Goal: Information Seeking & Learning: Check status

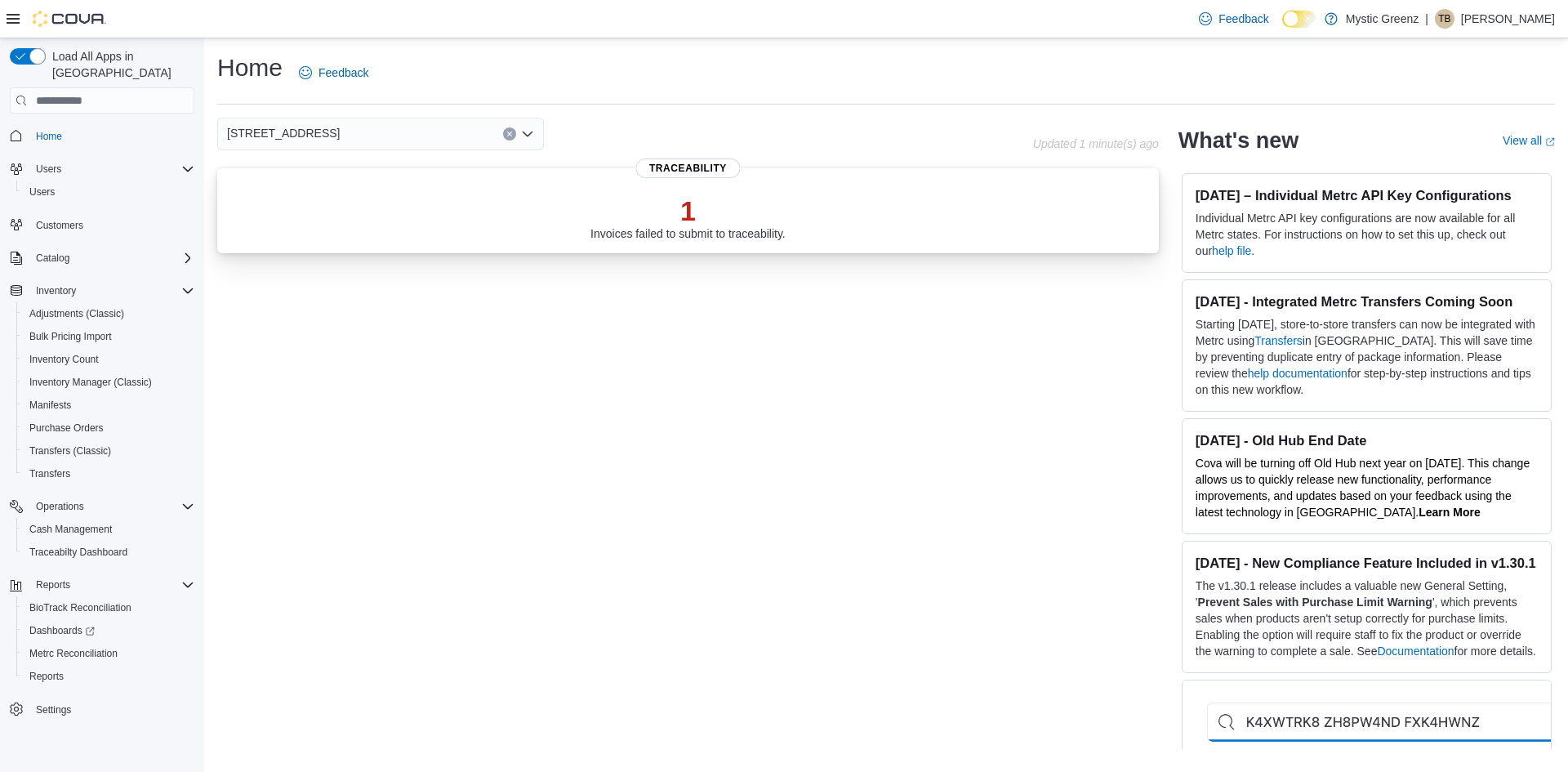
click at [670, 209] on p "1" at bounding box center [688, 210] width 195 height 33
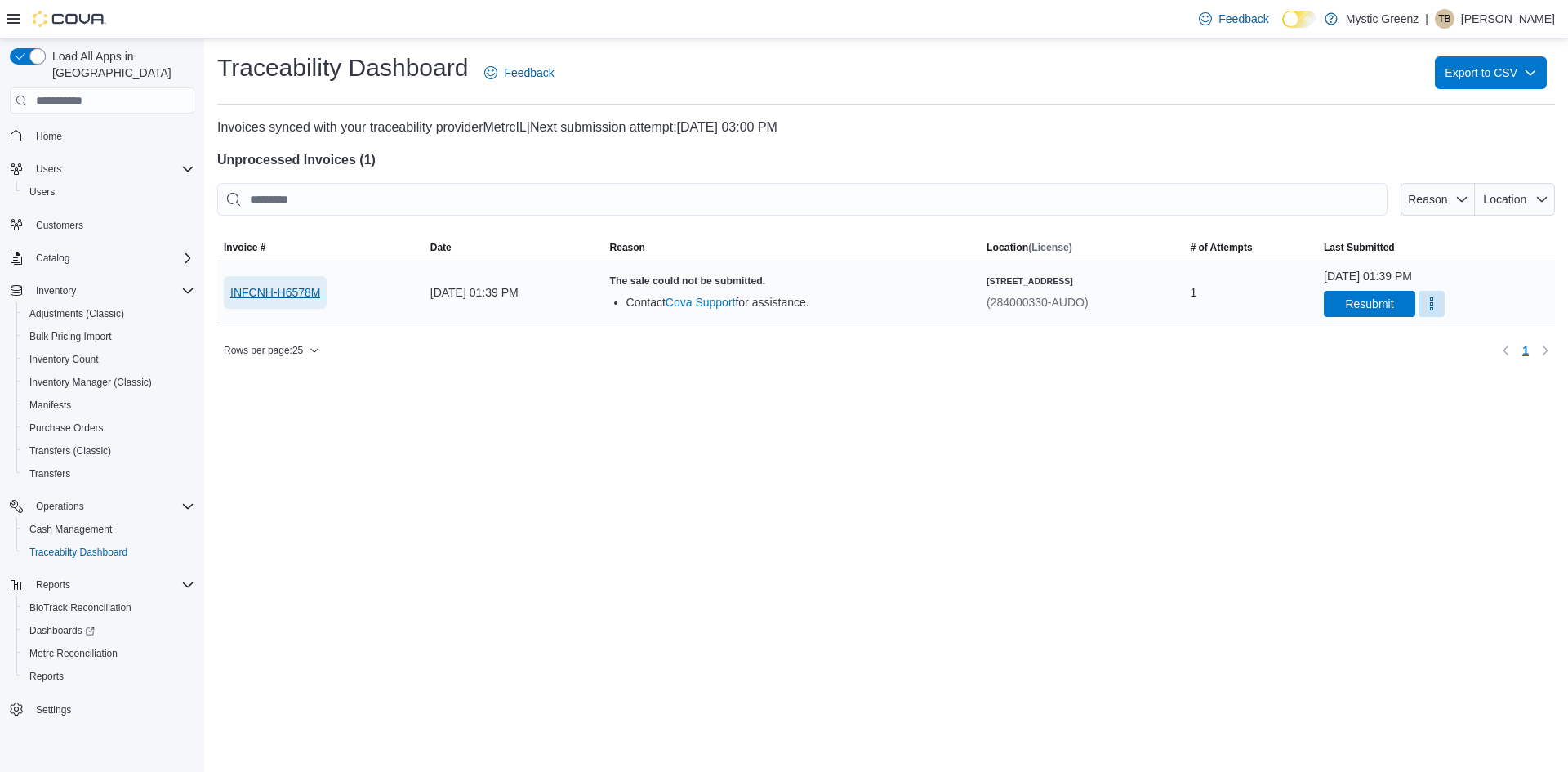
click at [299, 289] on span "INFCNH-H6578M" at bounding box center [275, 292] width 90 height 16
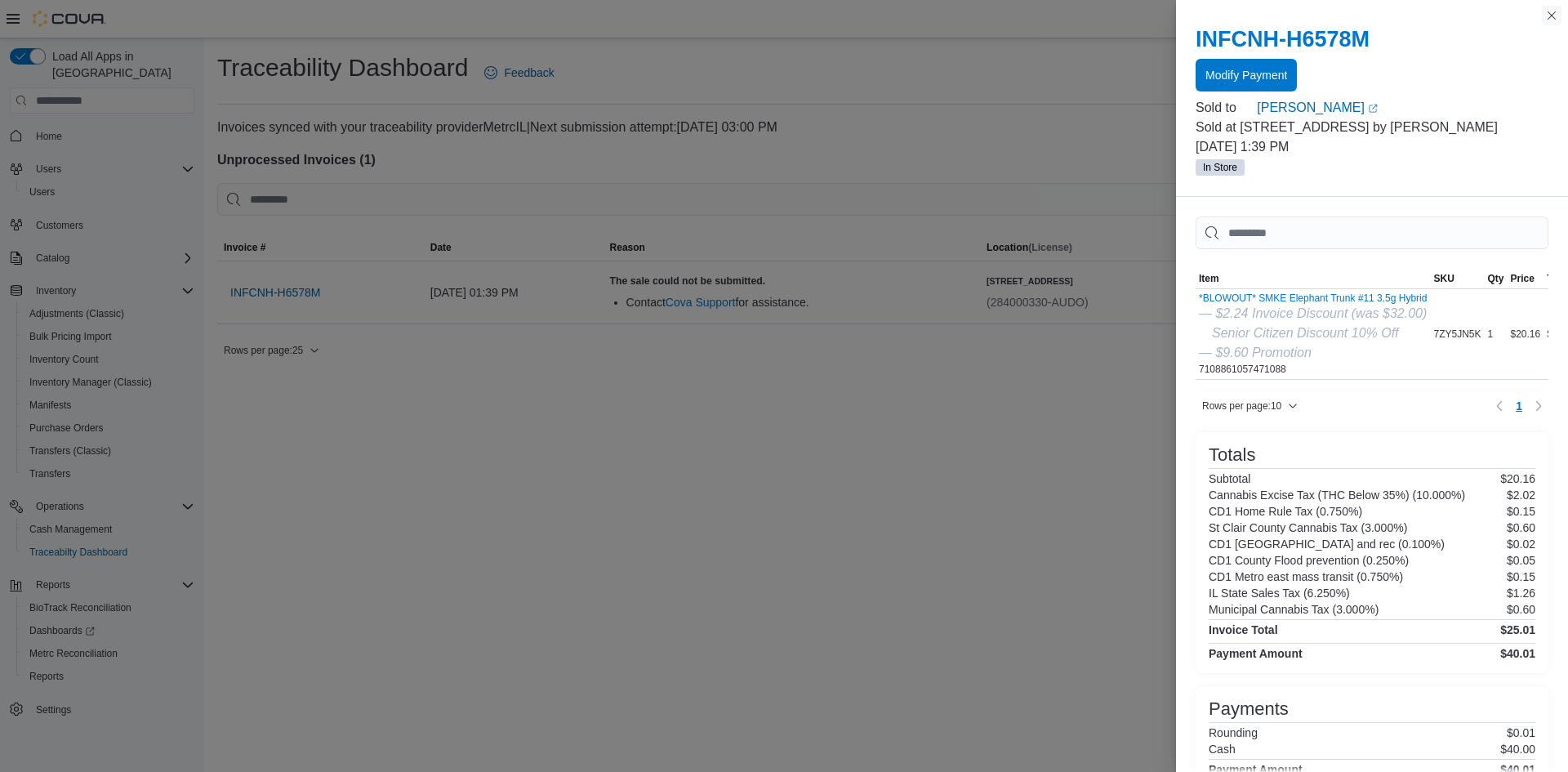
click at [1544, 15] on button "Close this dialog" at bounding box center [1552, 15] width 20 height 20
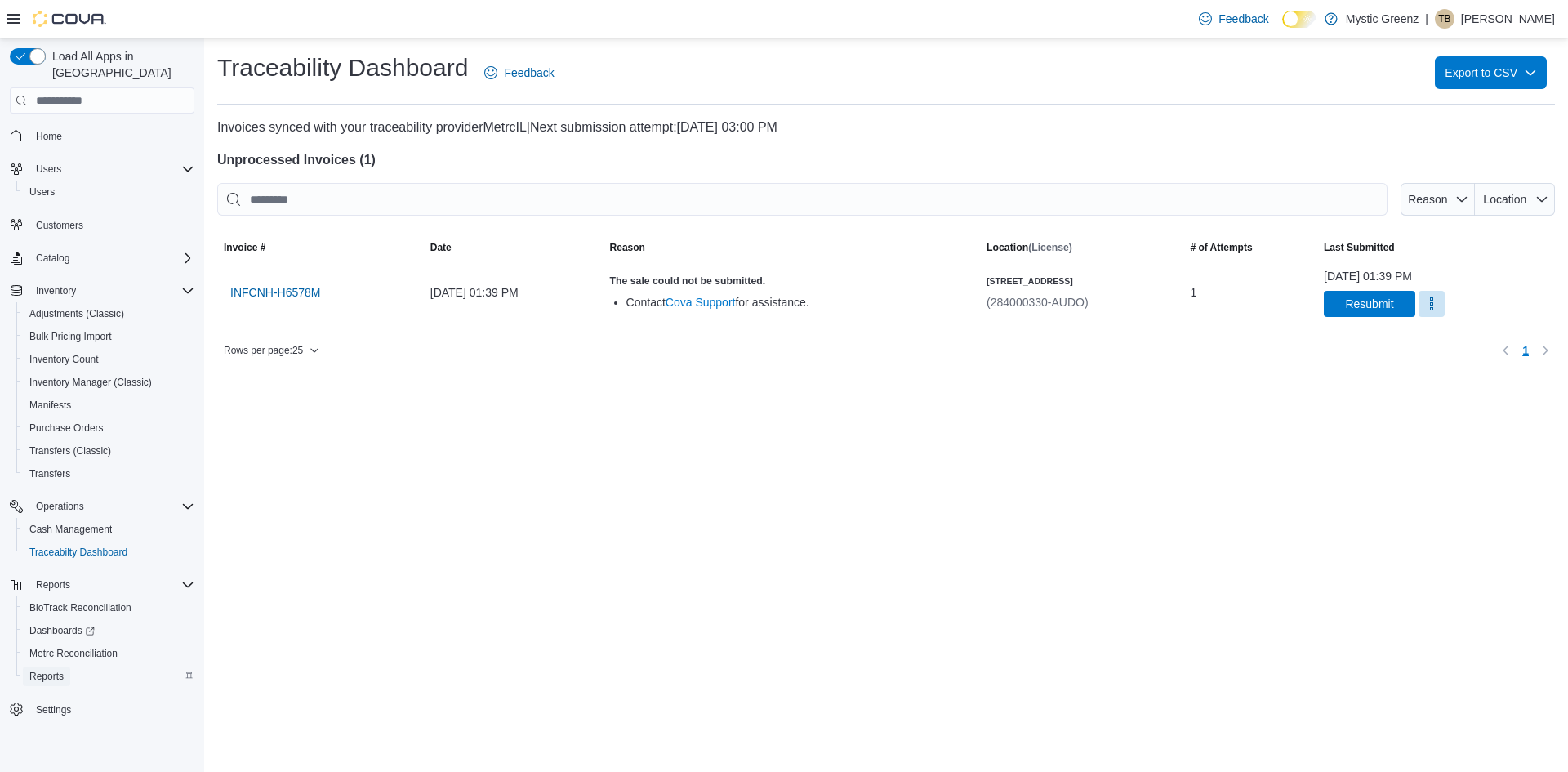
click at [64, 666] on link "Reports" at bounding box center [46, 676] width 47 height 20
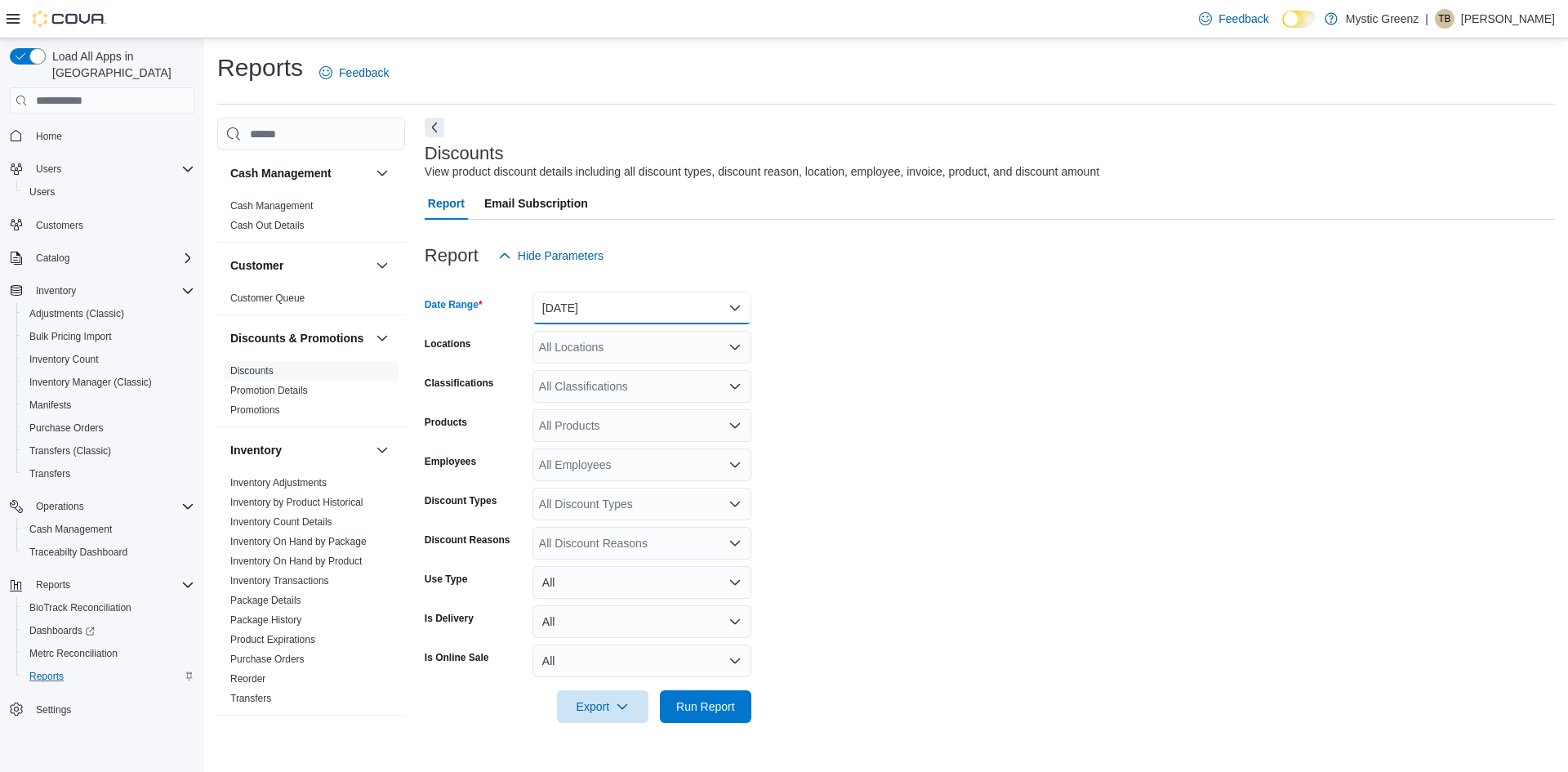
click at [683, 306] on button "Yesterday" at bounding box center [641, 308] width 219 height 33
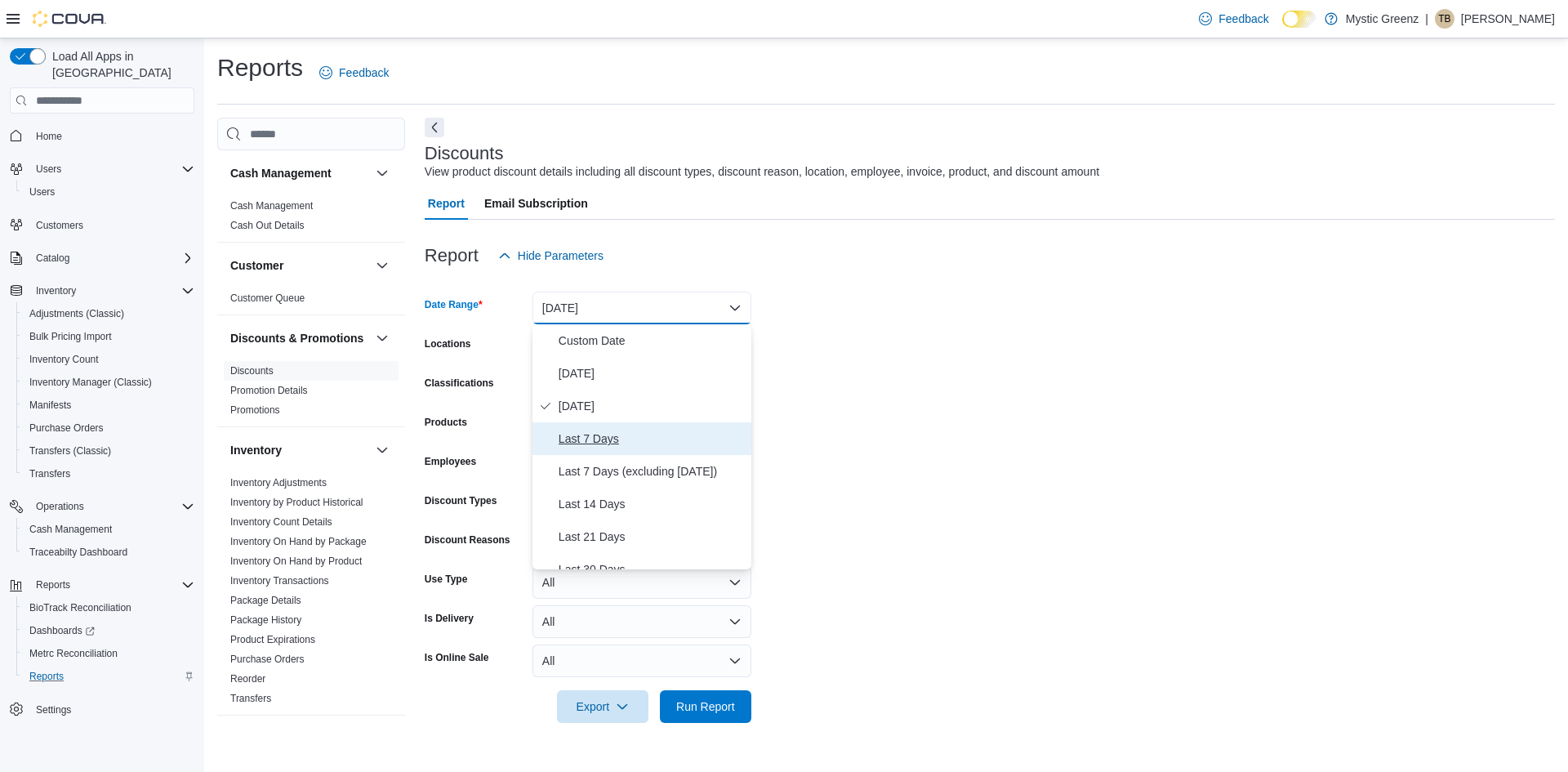
click at [601, 445] on span "Last 7 Days" at bounding box center [652, 438] width 186 height 20
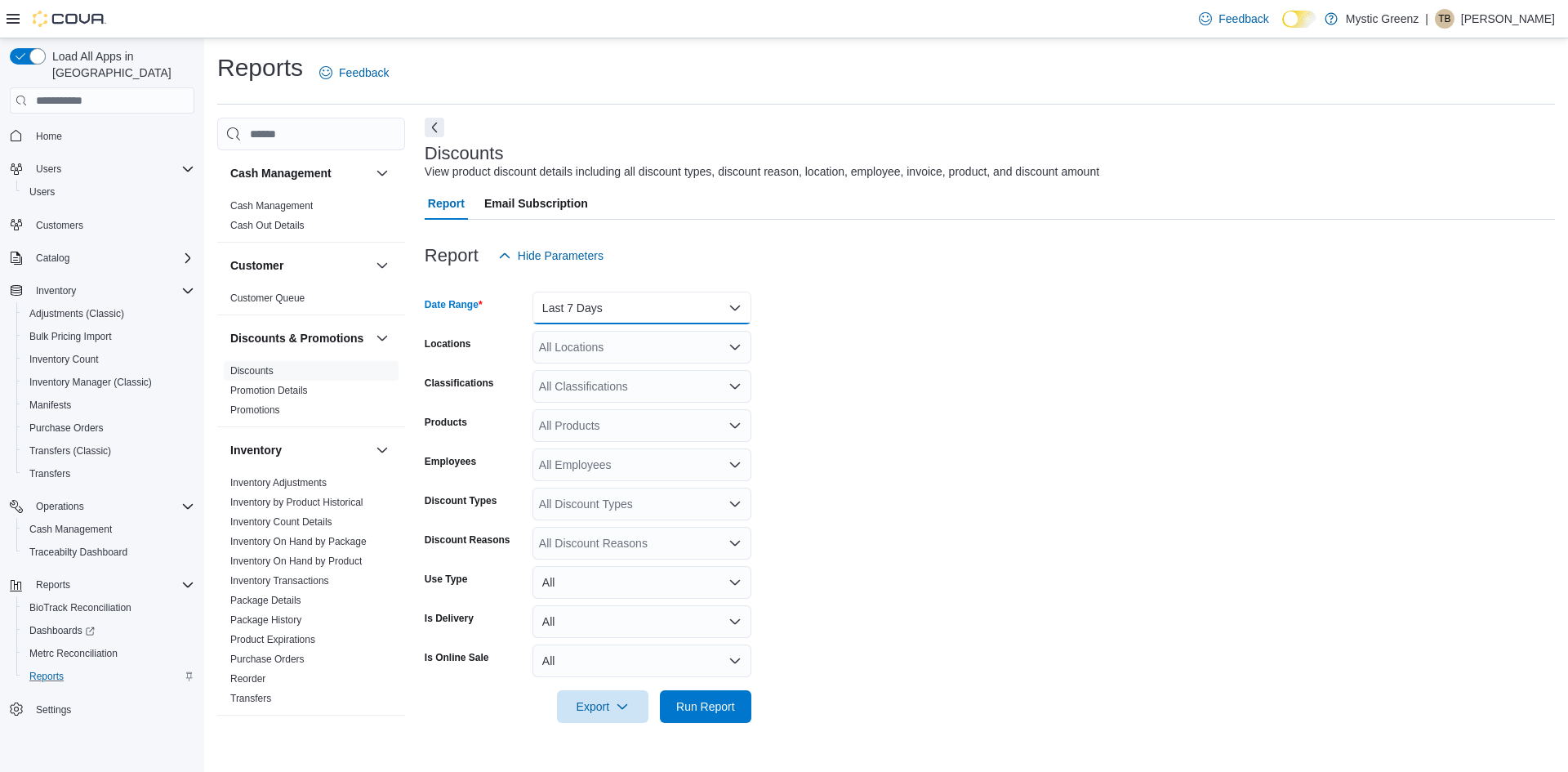
click at [622, 300] on button "Last 7 Days" at bounding box center [641, 308] width 219 height 33
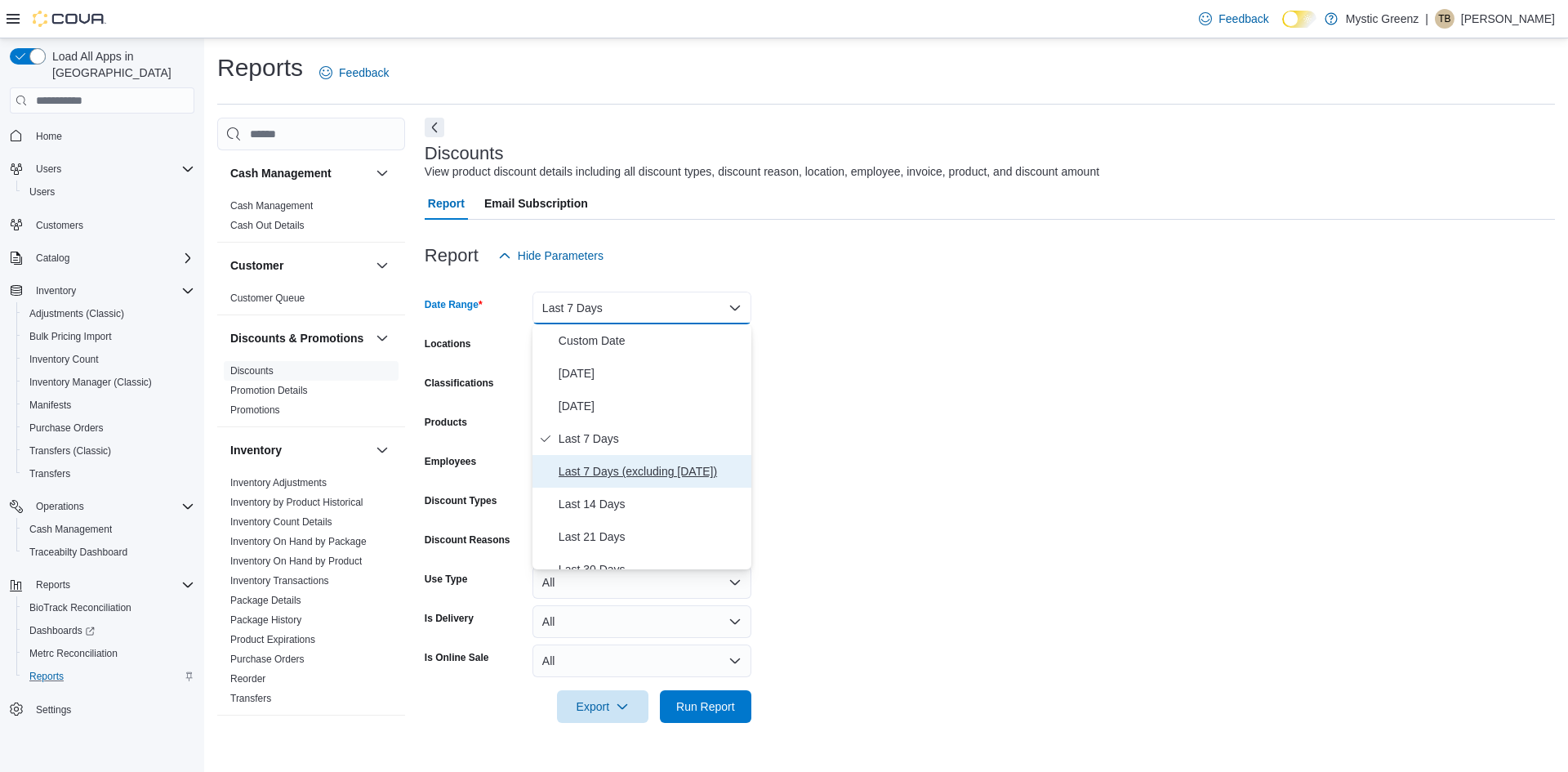
click at [638, 470] on span "Last 7 Days (excluding today)" at bounding box center [652, 471] width 186 height 20
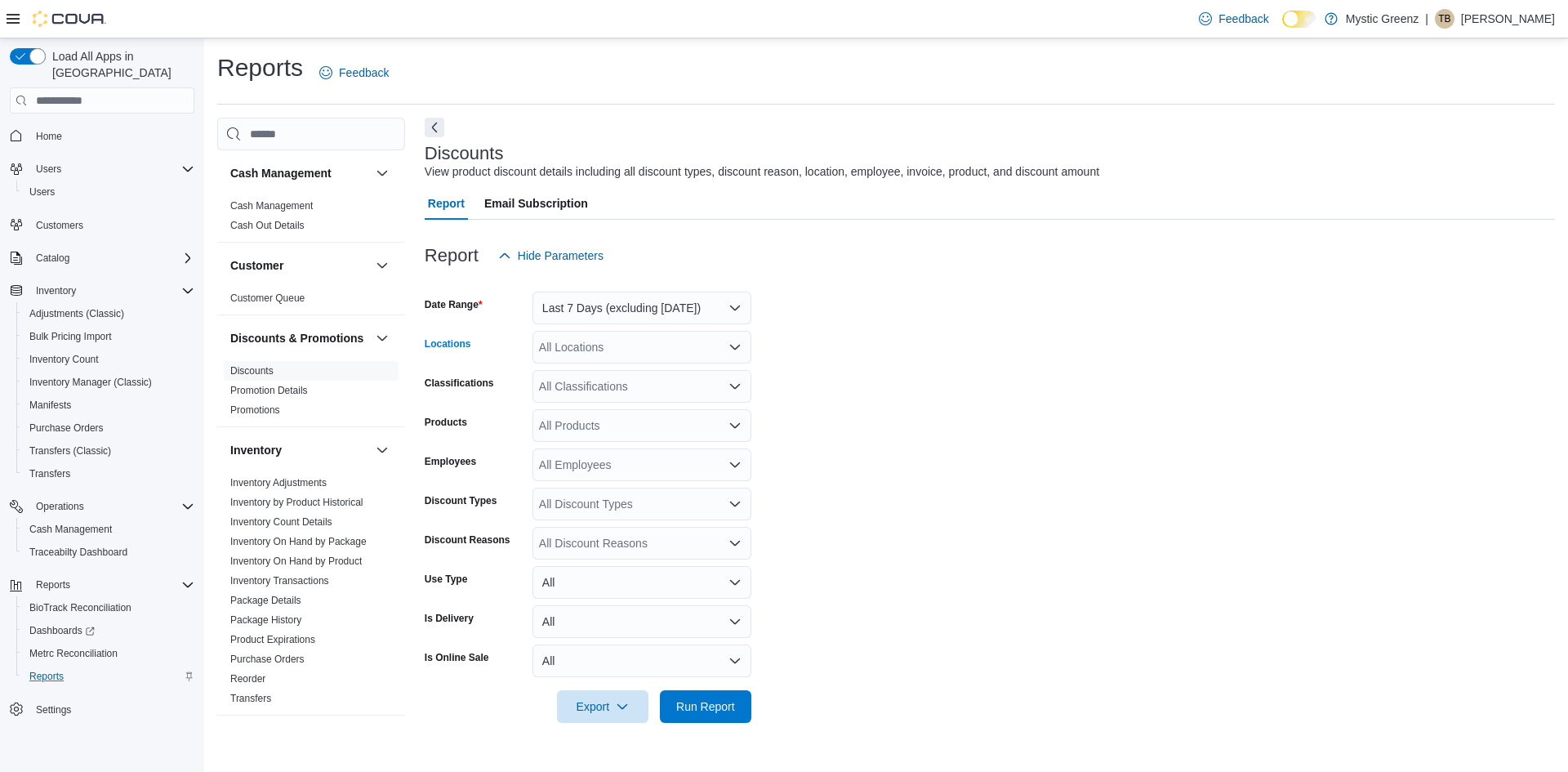
click at [700, 338] on div "All Locations" at bounding box center [641, 347] width 219 height 33
click at [666, 442] on span "[STREET_ADDRESS]" at bounding box center [623, 446] width 112 height 16
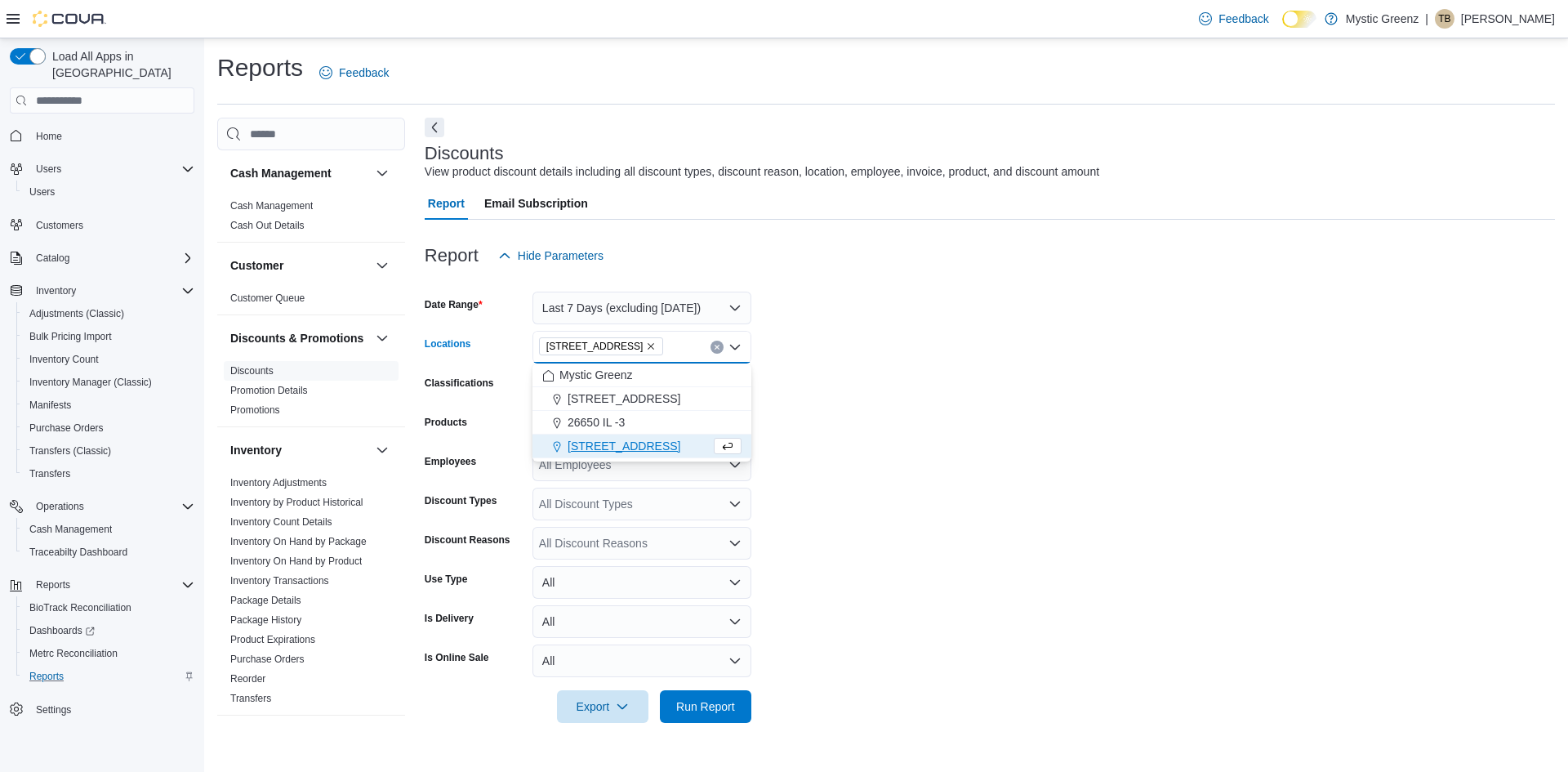
click at [940, 405] on form "Date Range Last 7 Days (excluding today) Locations 360 S Green Mount Rd. Combo …" at bounding box center [990, 497] width 1130 height 451
click at [289, 625] on link "Package History" at bounding box center [265, 619] width 71 height 11
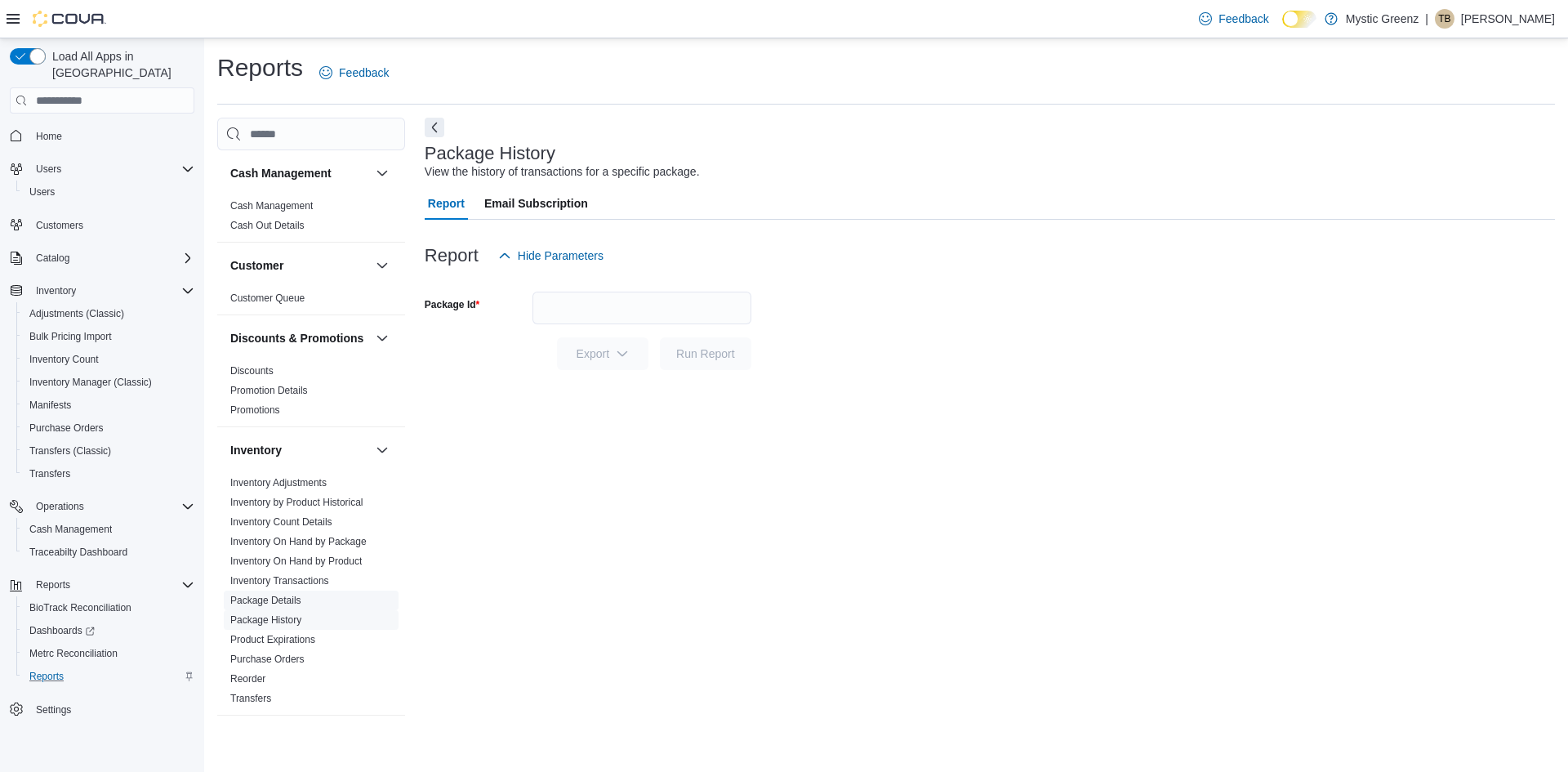
click at [294, 606] on link "Package Details" at bounding box center [265, 599] width 71 height 11
click at [37, 670] on span "Reports" at bounding box center [46, 676] width 34 height 13
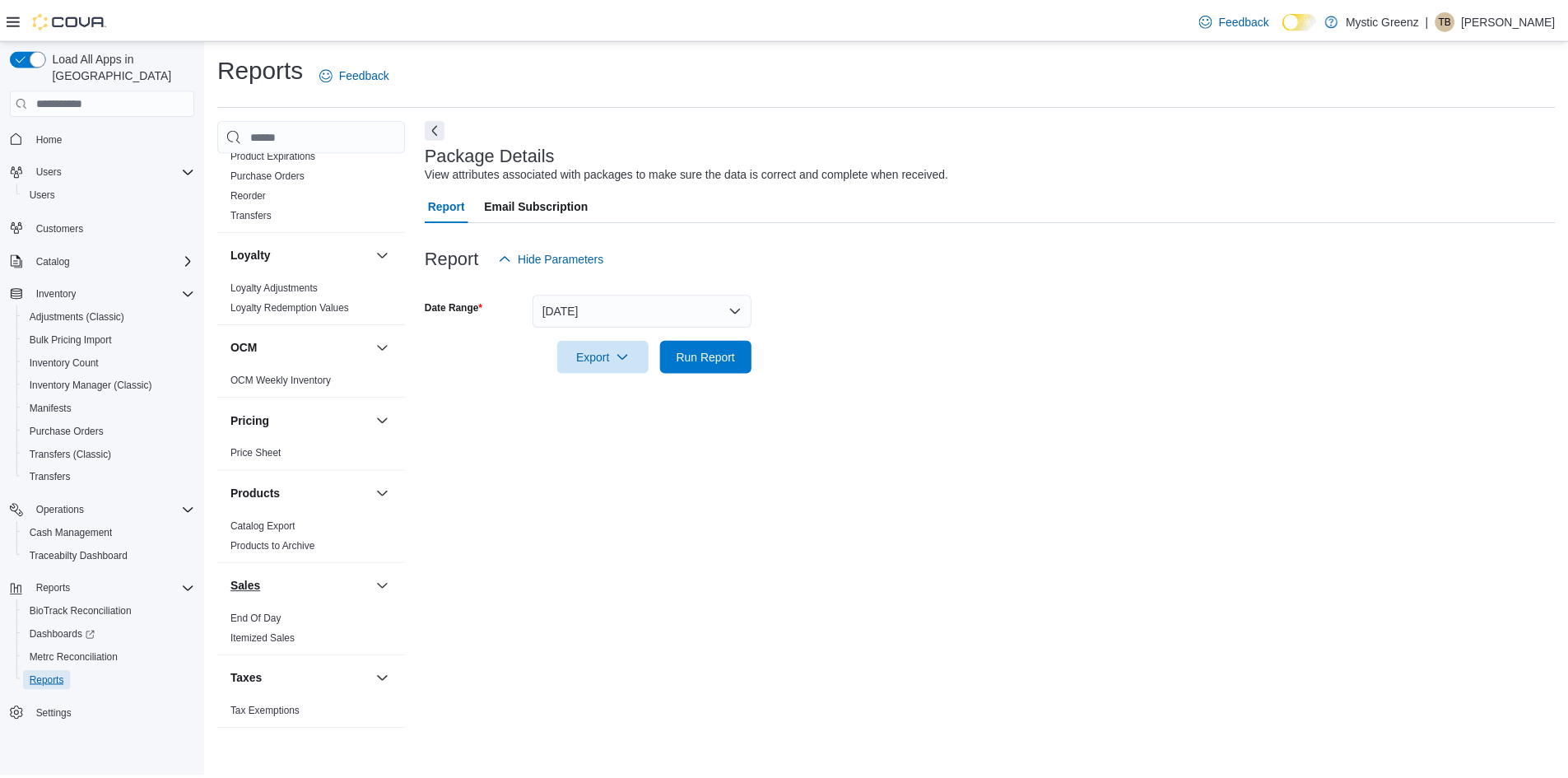
scroll to position [494, 0]
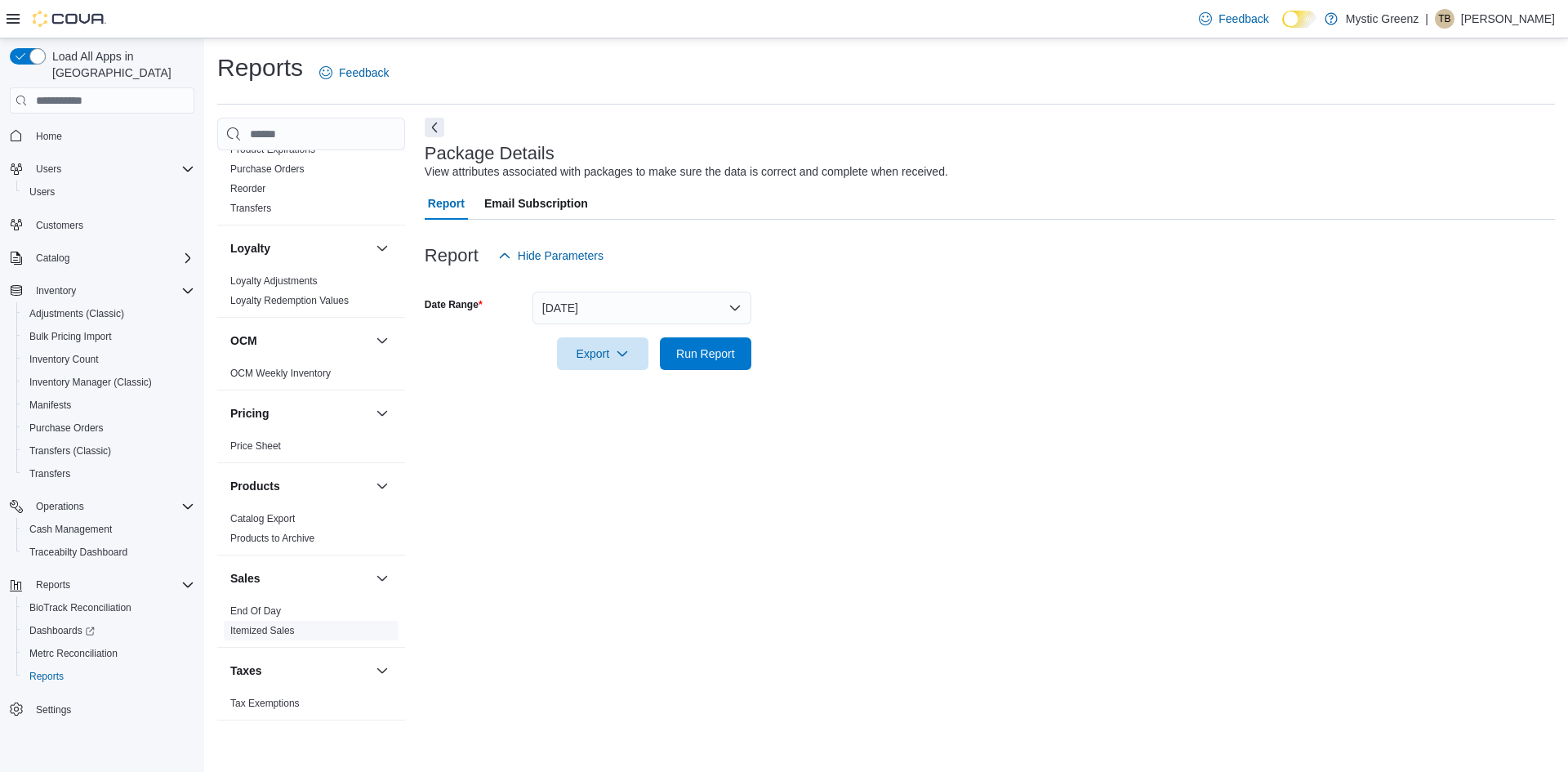
click at [281, 636] on link "Itemized Sales" at bounding box center [262, 630] width 64 height 11
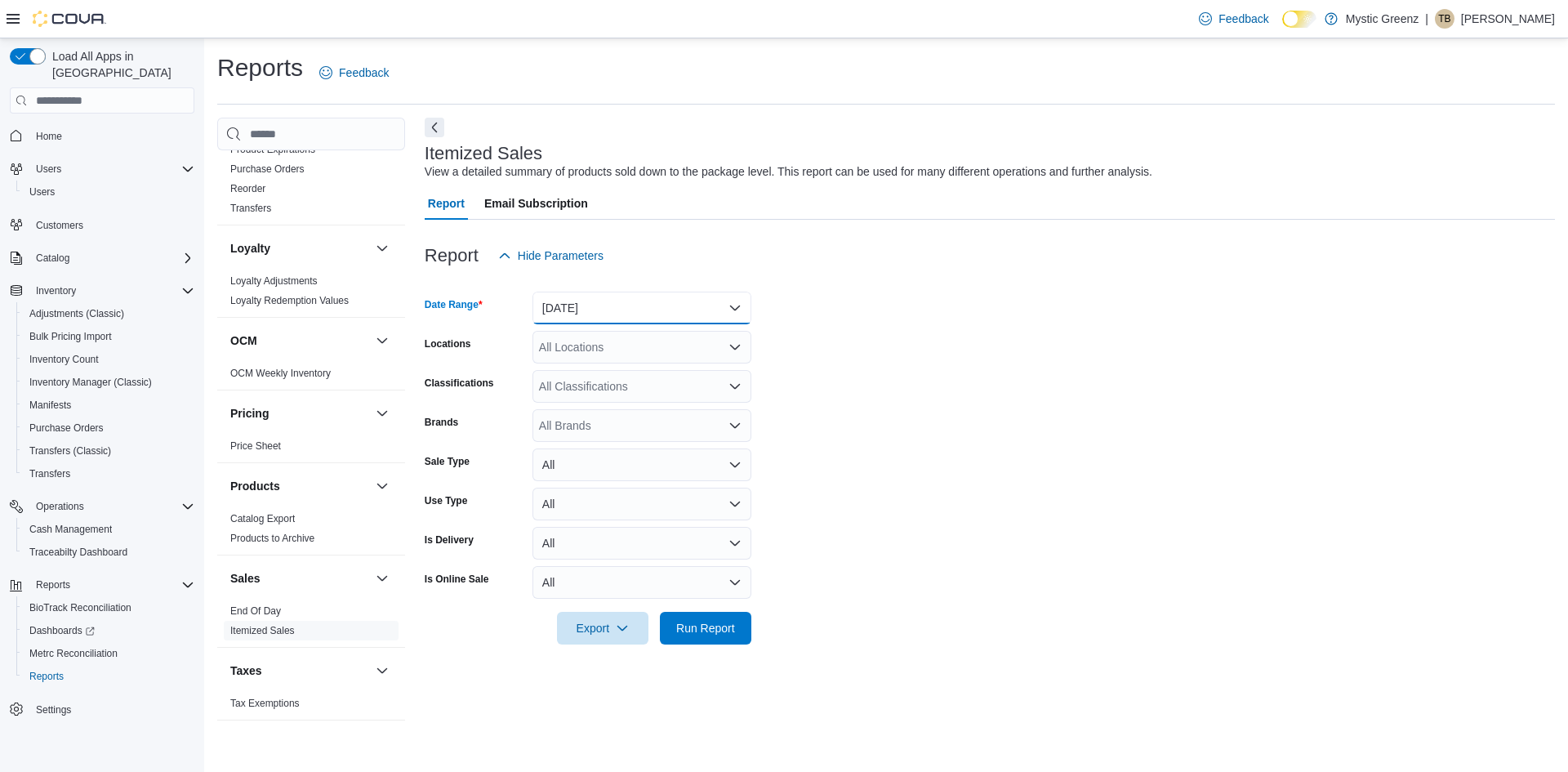
click at [725, 315] on button "Yesterday" at bounding box center [641, 308] width 219 height 33
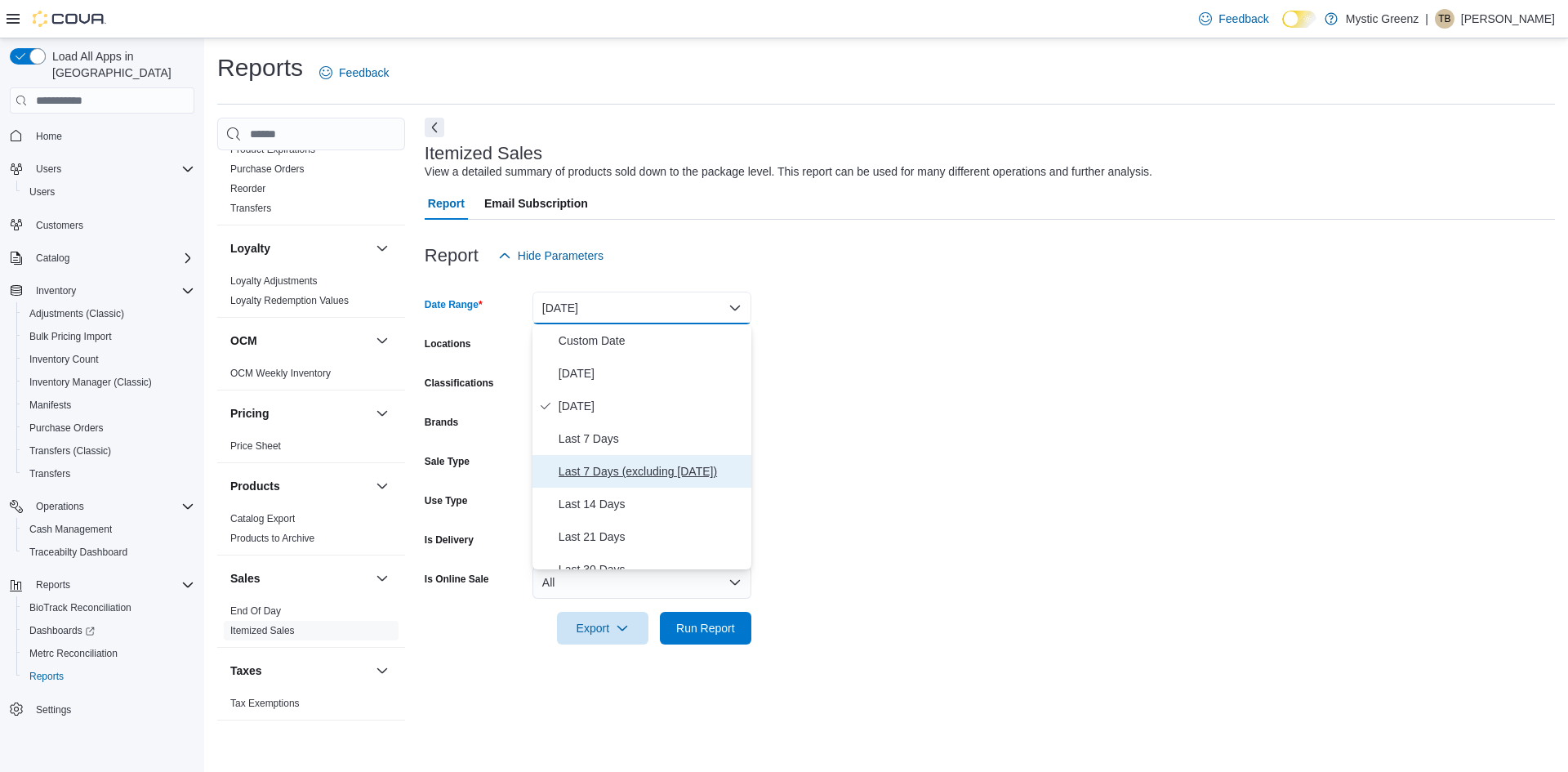
click at [666, 479] on span "Last 7 Days (excluding today)" at bounding box center [652, 471] width 186 height 20
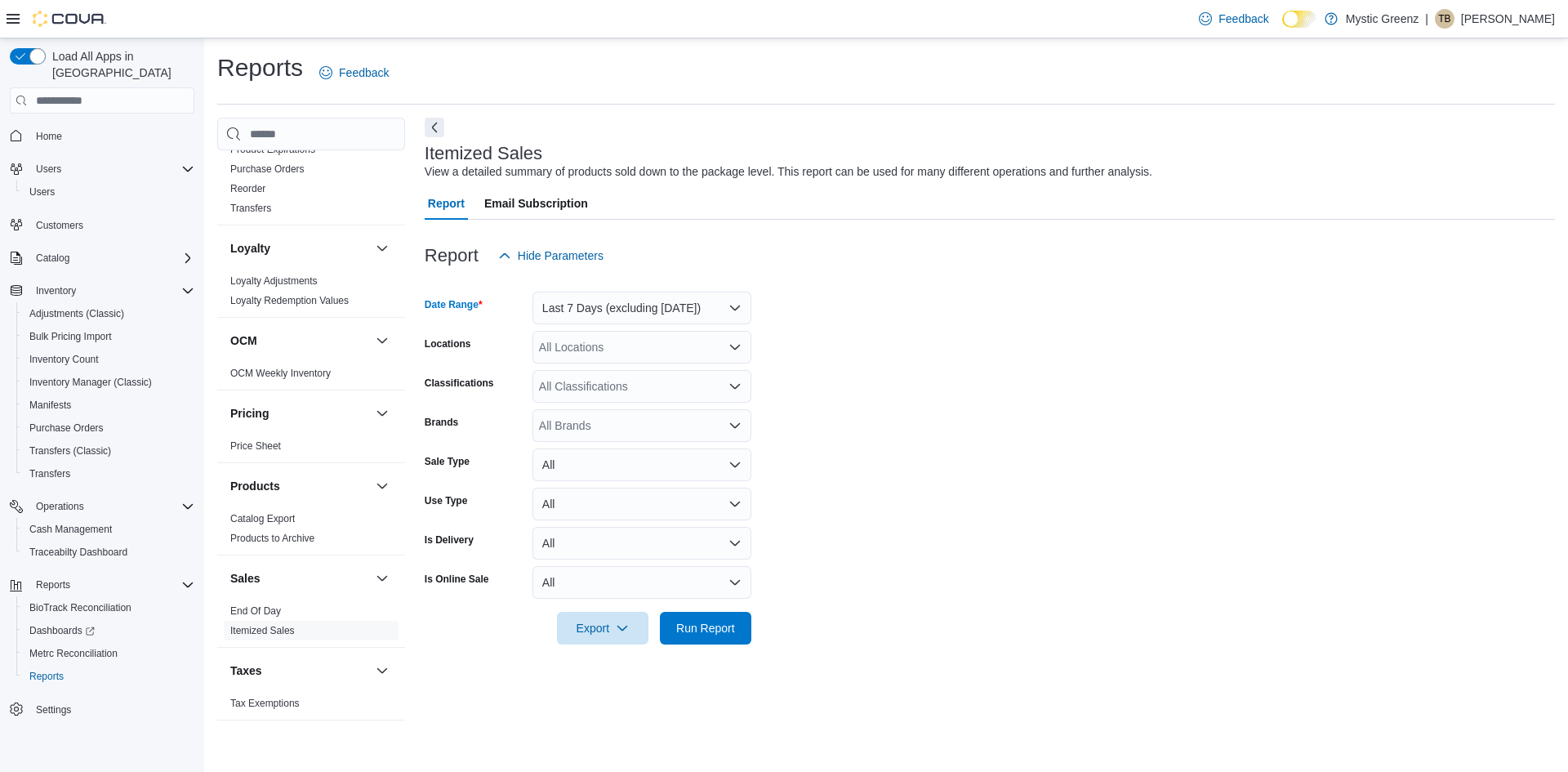
click at [917, 478] on form "Date Range Last 7 Days (excluding today) Locations All Locations Classification…" at bounding box center [990, 459] width 1130 height 373
click at [684, 347] on div "All Locations" at bounding box center [641, 347] width 219 height 33
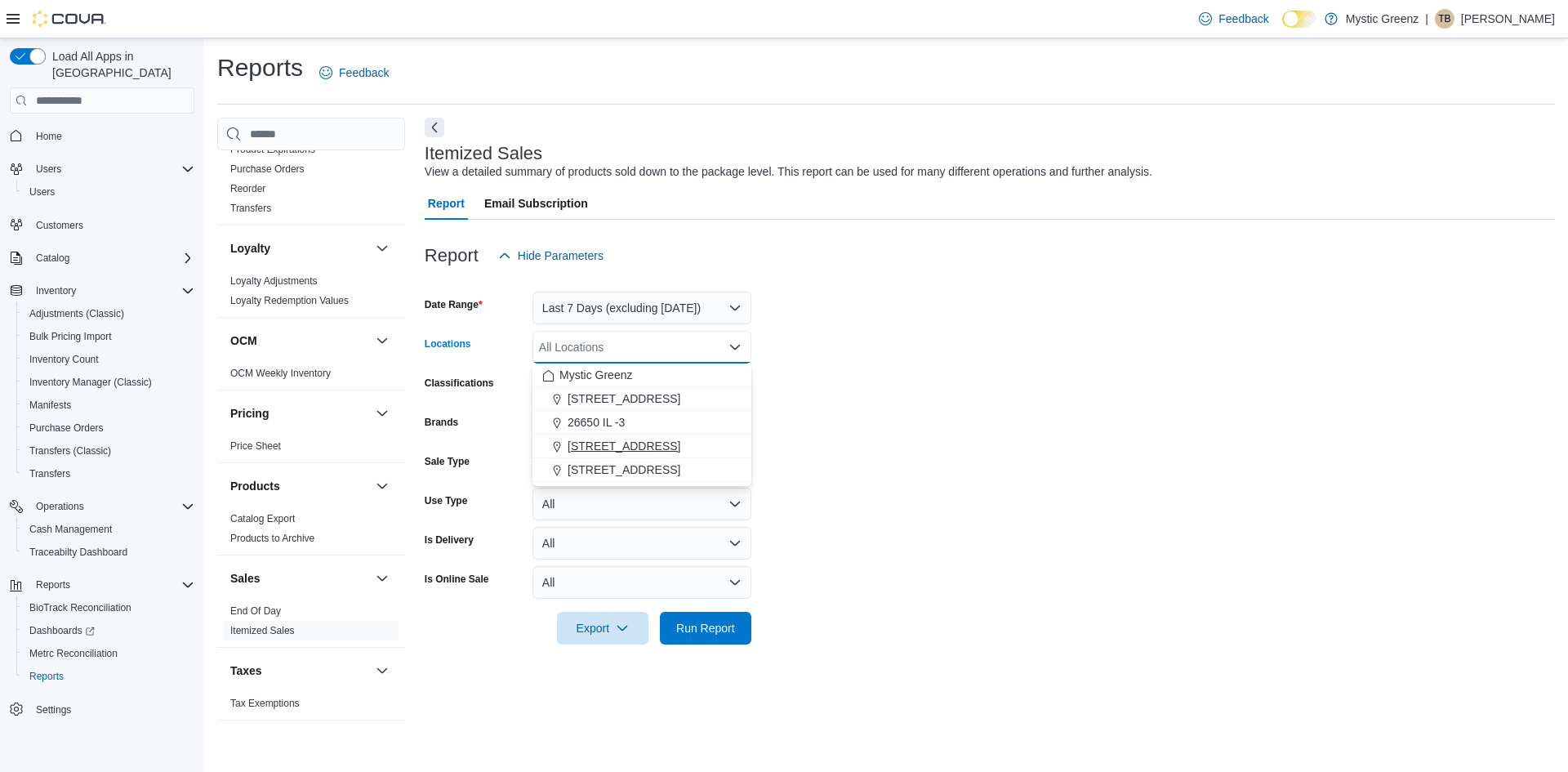
click at [659, 453] on span "[STREET_ADDRESS]" at bounding box center [623, 446] width 112 height 16
click at [1069, 304] on form "Date Range Last 7 Days (excluding today) Locations 360 S Green Mount Rd. Combo …" at bounding box center [990, 459] width 1130 height 373
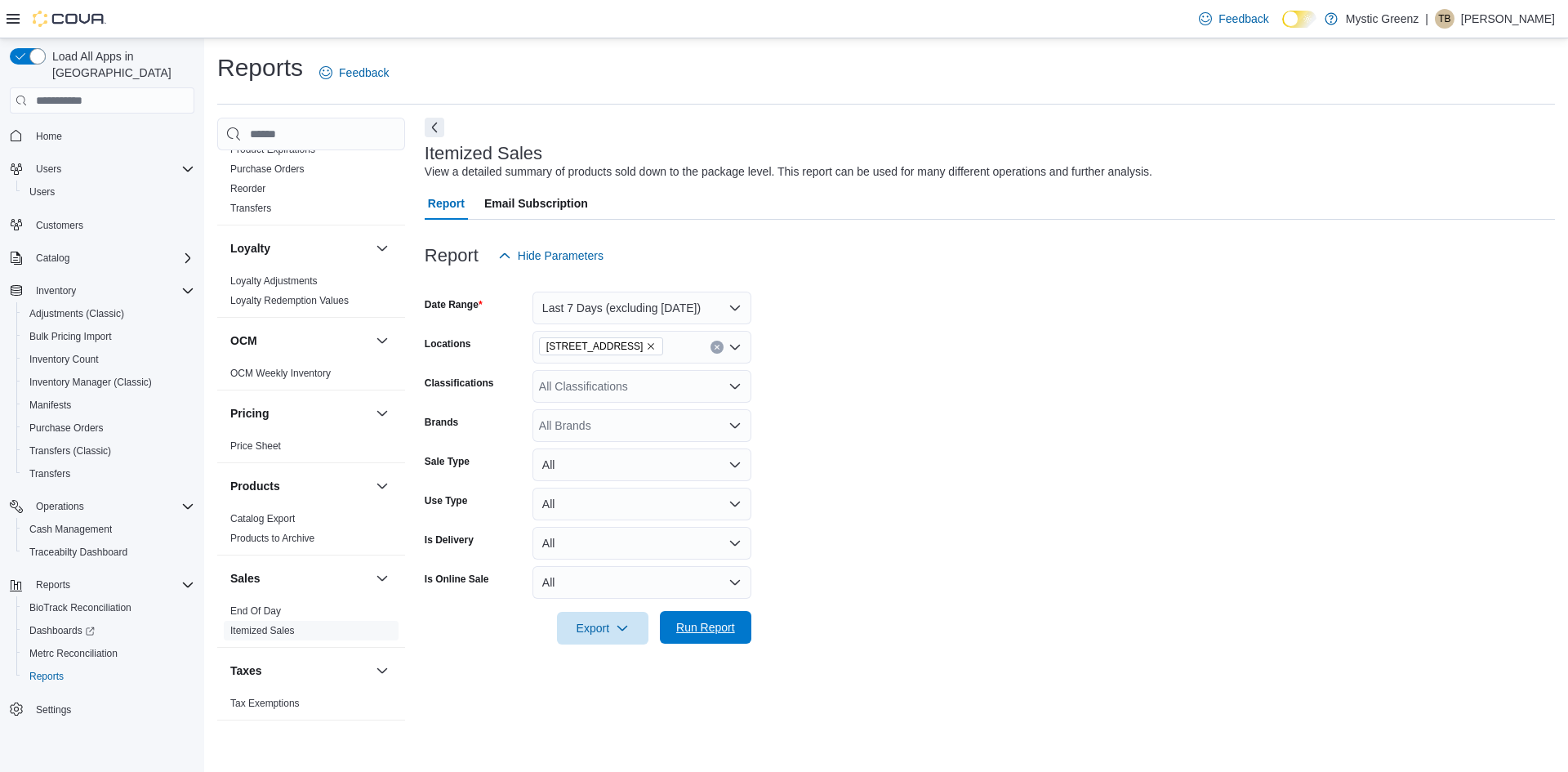
click at [726, 629] on span "Run Report" at bounding box center [705, 627] width 58 height 16
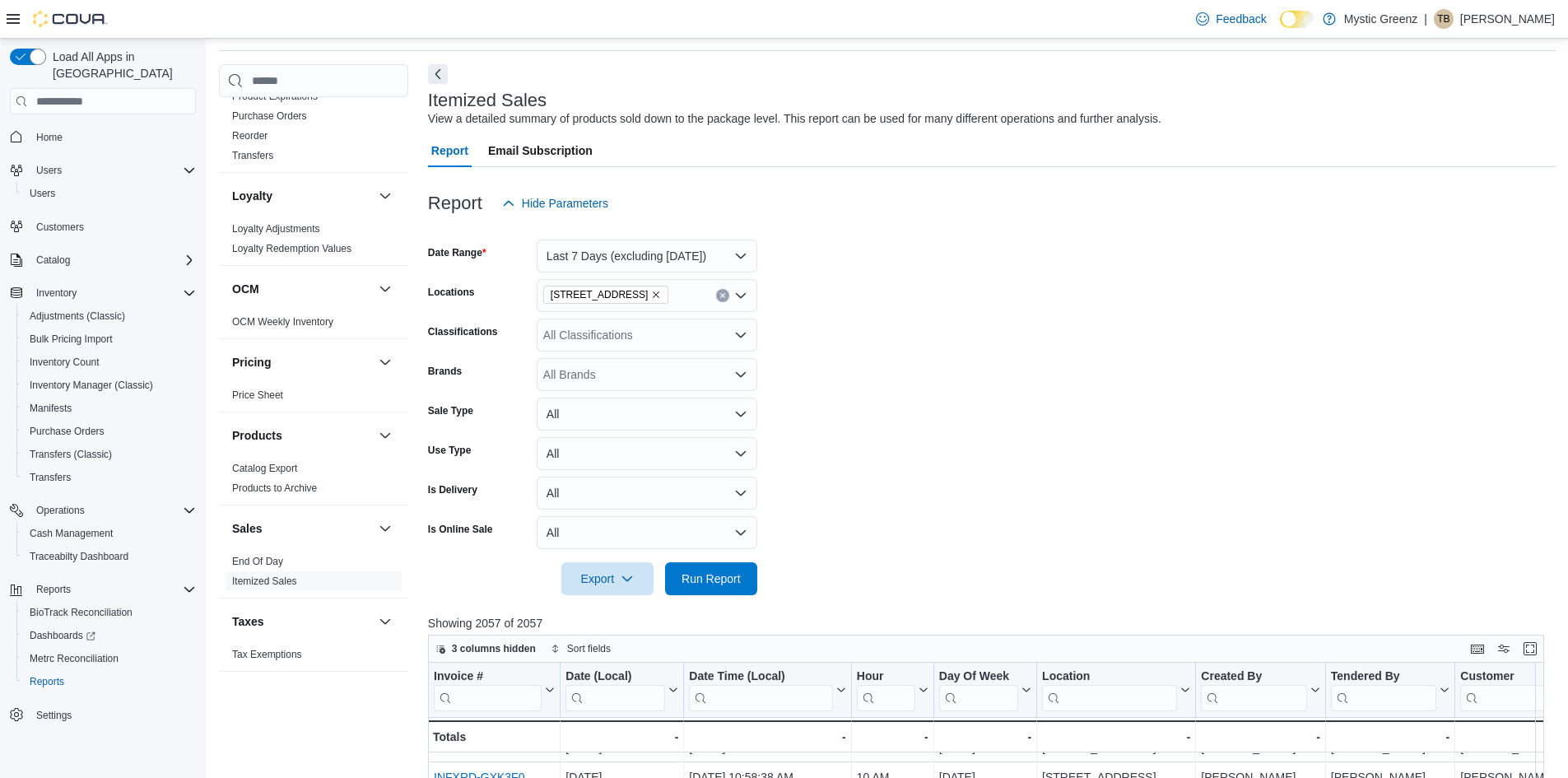
scroll to position [53, 0]
click at [729, 334] on div "All Classifications" at bounding box center [646, 337] width 221 height 33
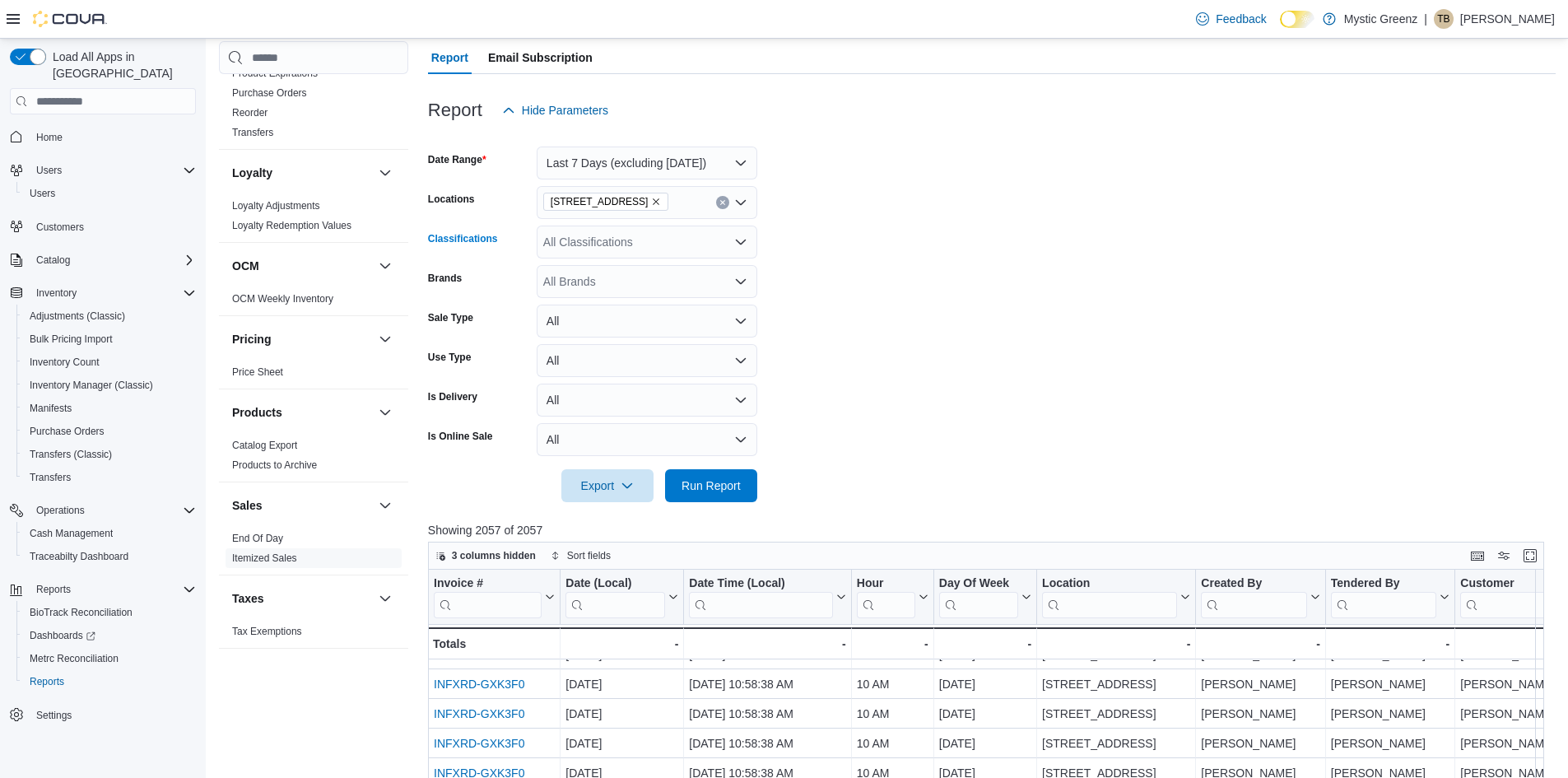
scroll to position [135, 0]
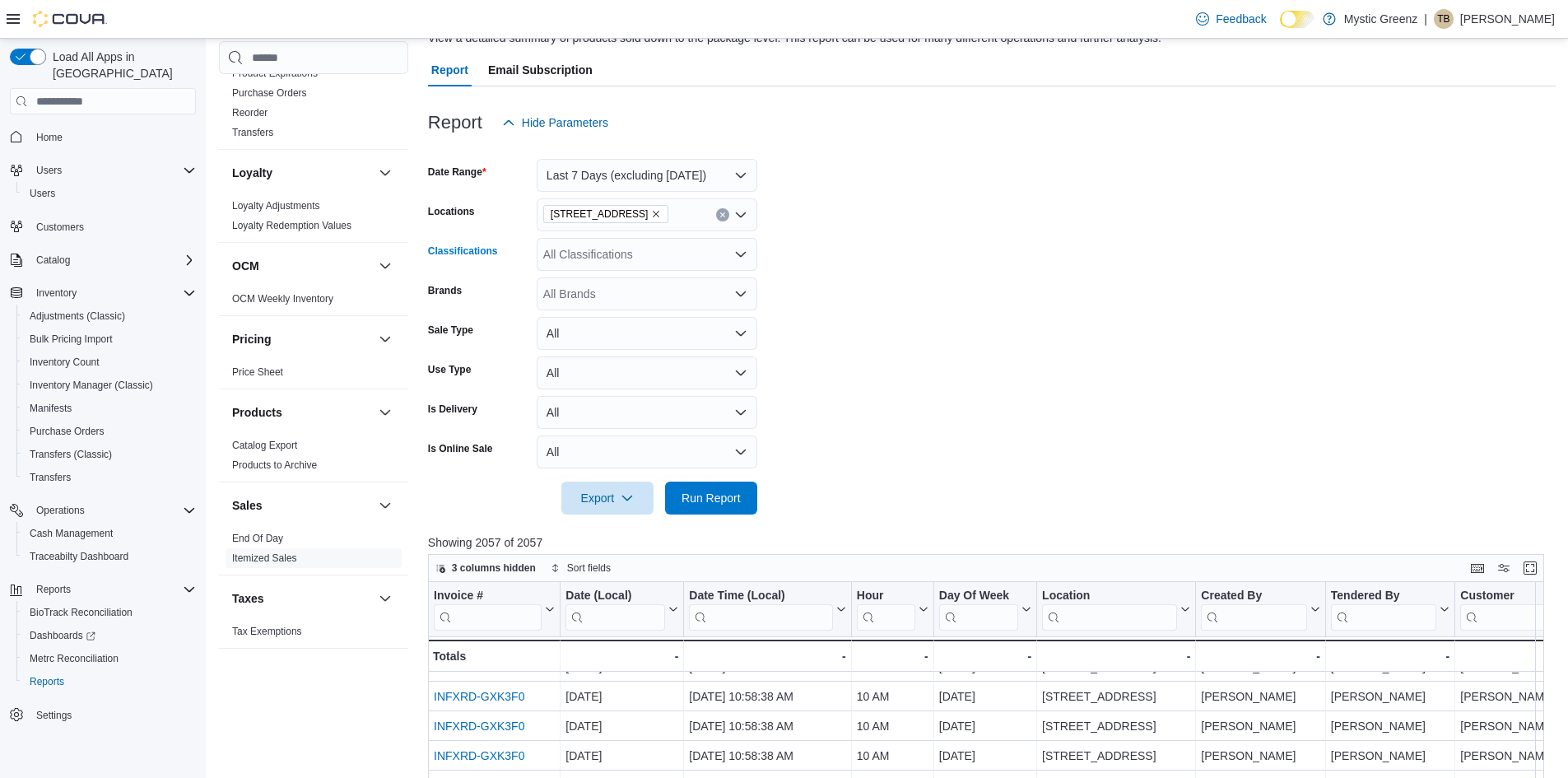
click at [737, 247] on div "All Classifications Combo box. Selected. Combo box input. All Classifications. …" at bounding box center [646, 254] width 221 height 33
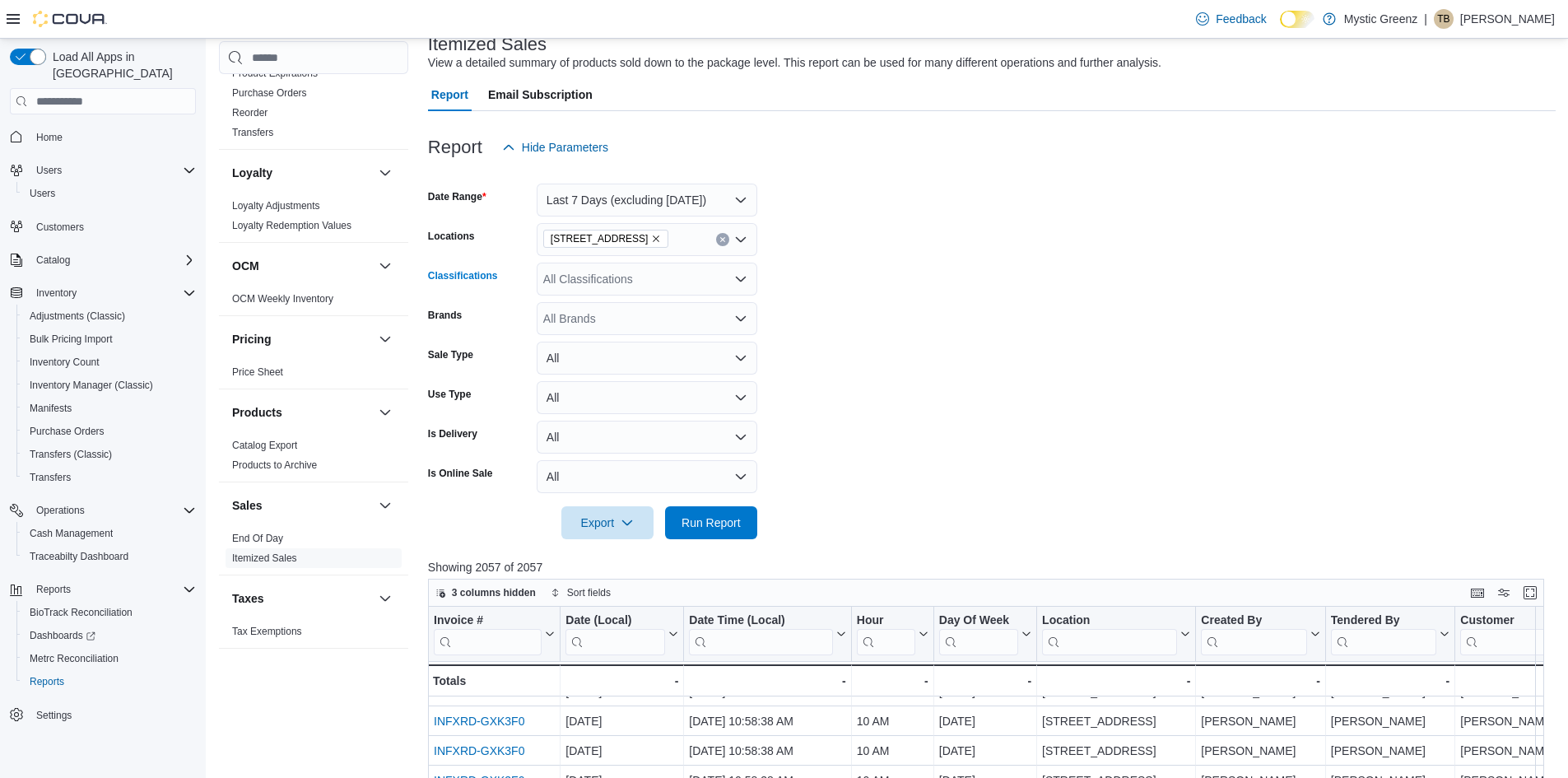
scroll to position [53, 0]
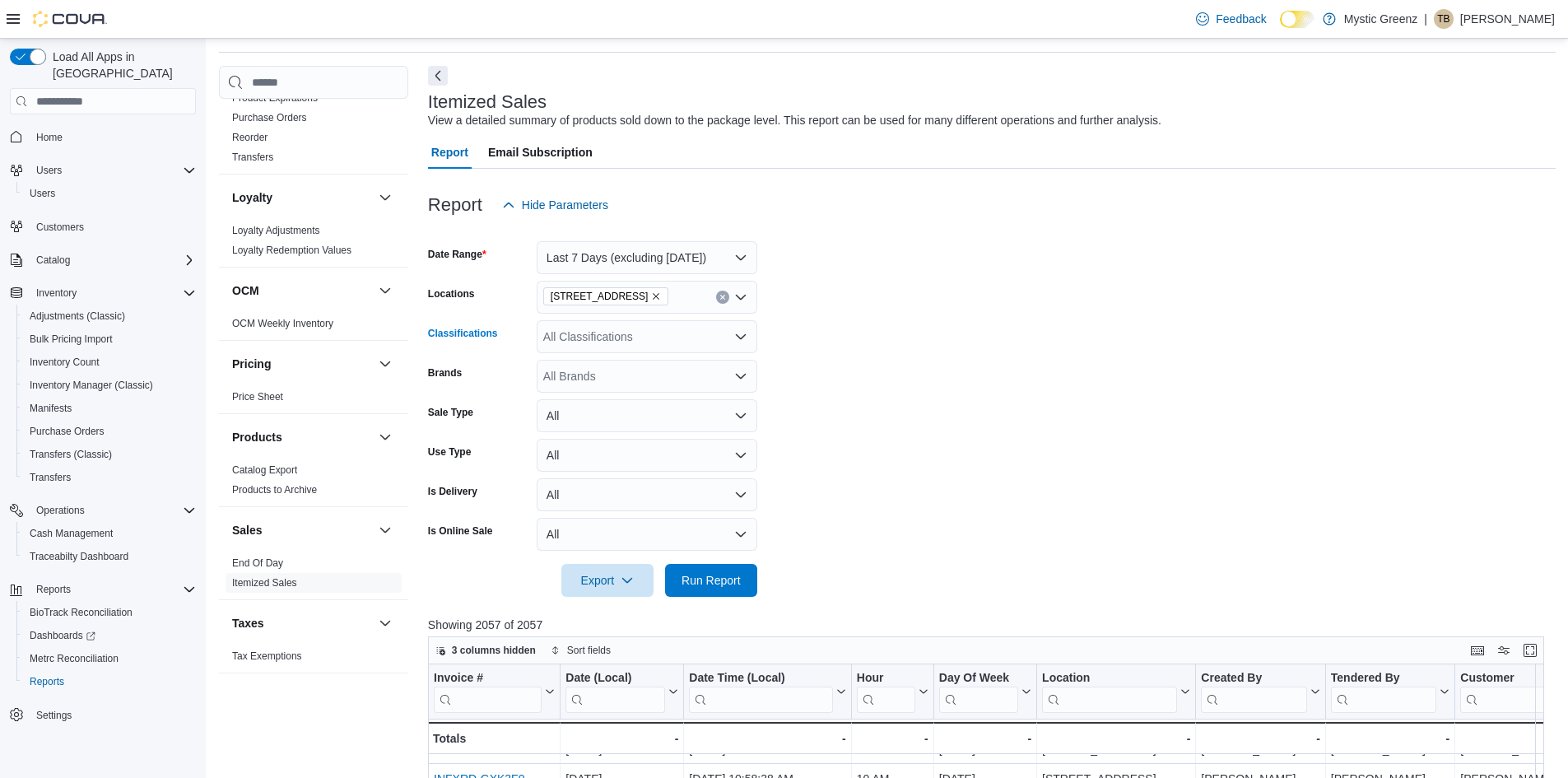
click at [743, 332] on icon "Open list of options" at bounding box center [740, 336] width 13 height 13
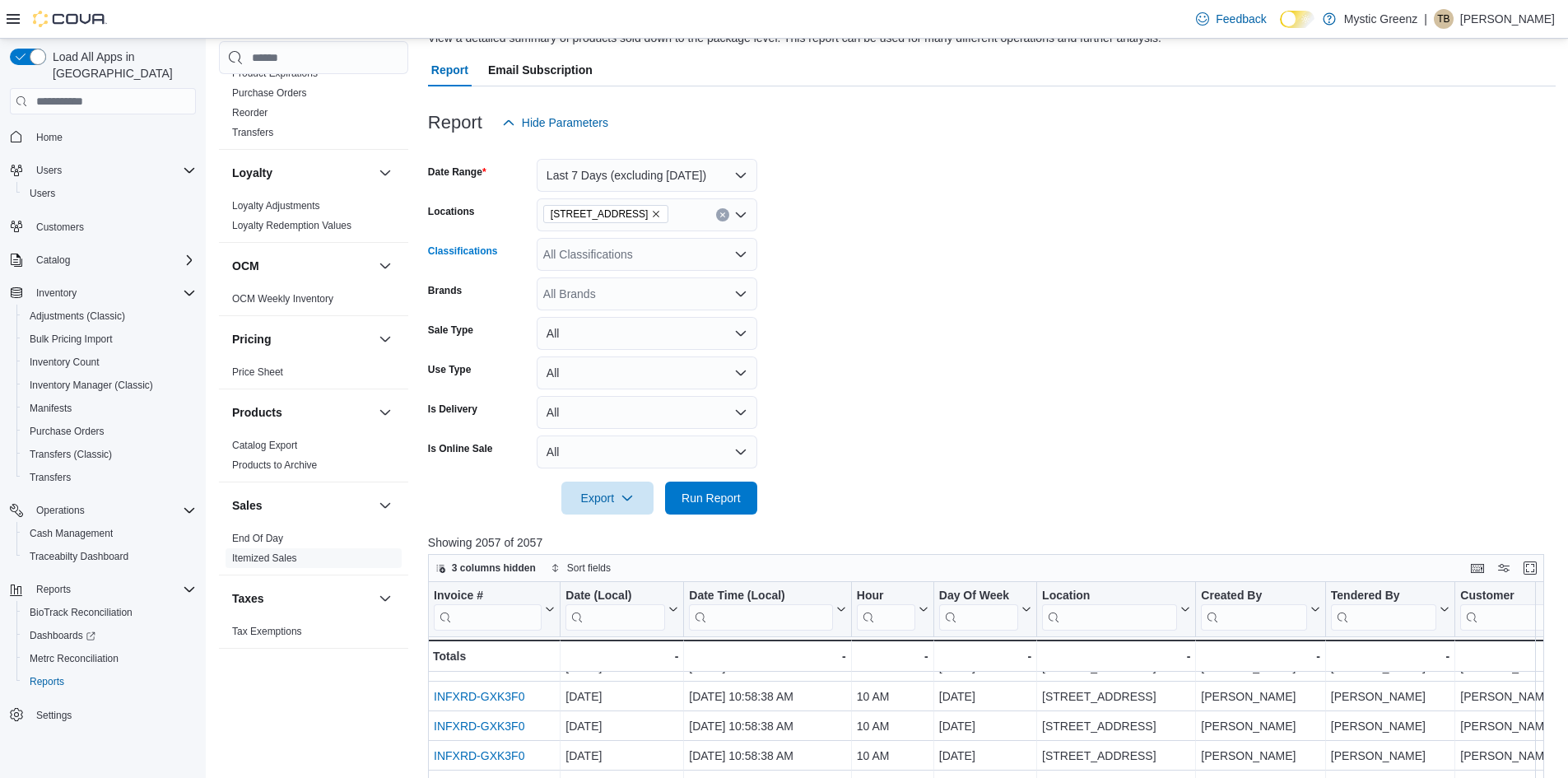
click at [719, 259] on div "All Classifications" at bounding box center [646, 254] width 221 height 33
click at [635, 421] on div "Samples" at bounding box center [646, 422] width 201 height 16
click at [1017, 243] on form "Date Range Last 7 Days (excluding today) Locations 360 S Green Mount Rd. Classi…" at bounding box center [992, 327] width 1128 height 376
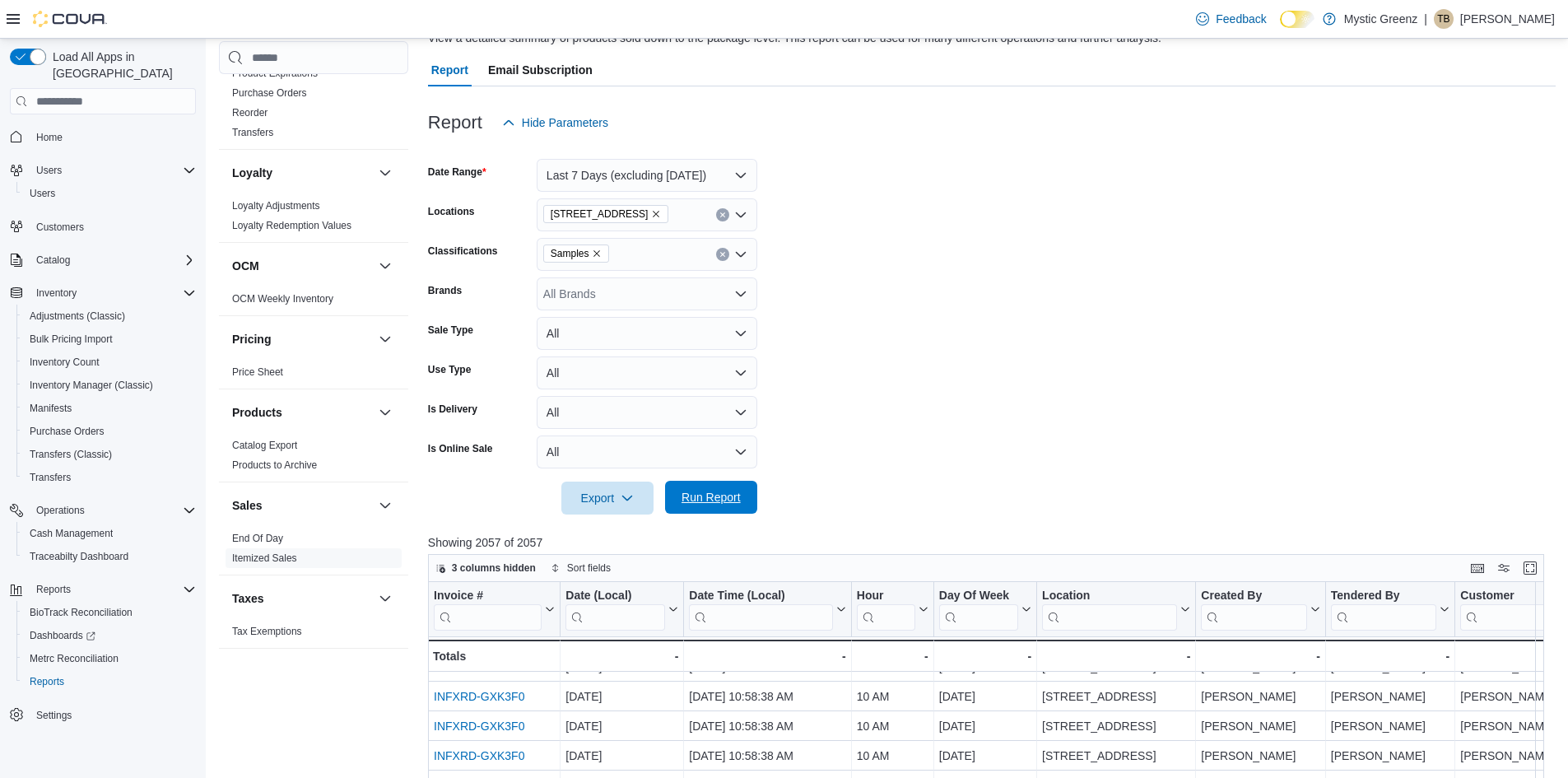
click at [728, 483] on span "Run Report" at bounding box center [711, 497] width 73 height 33
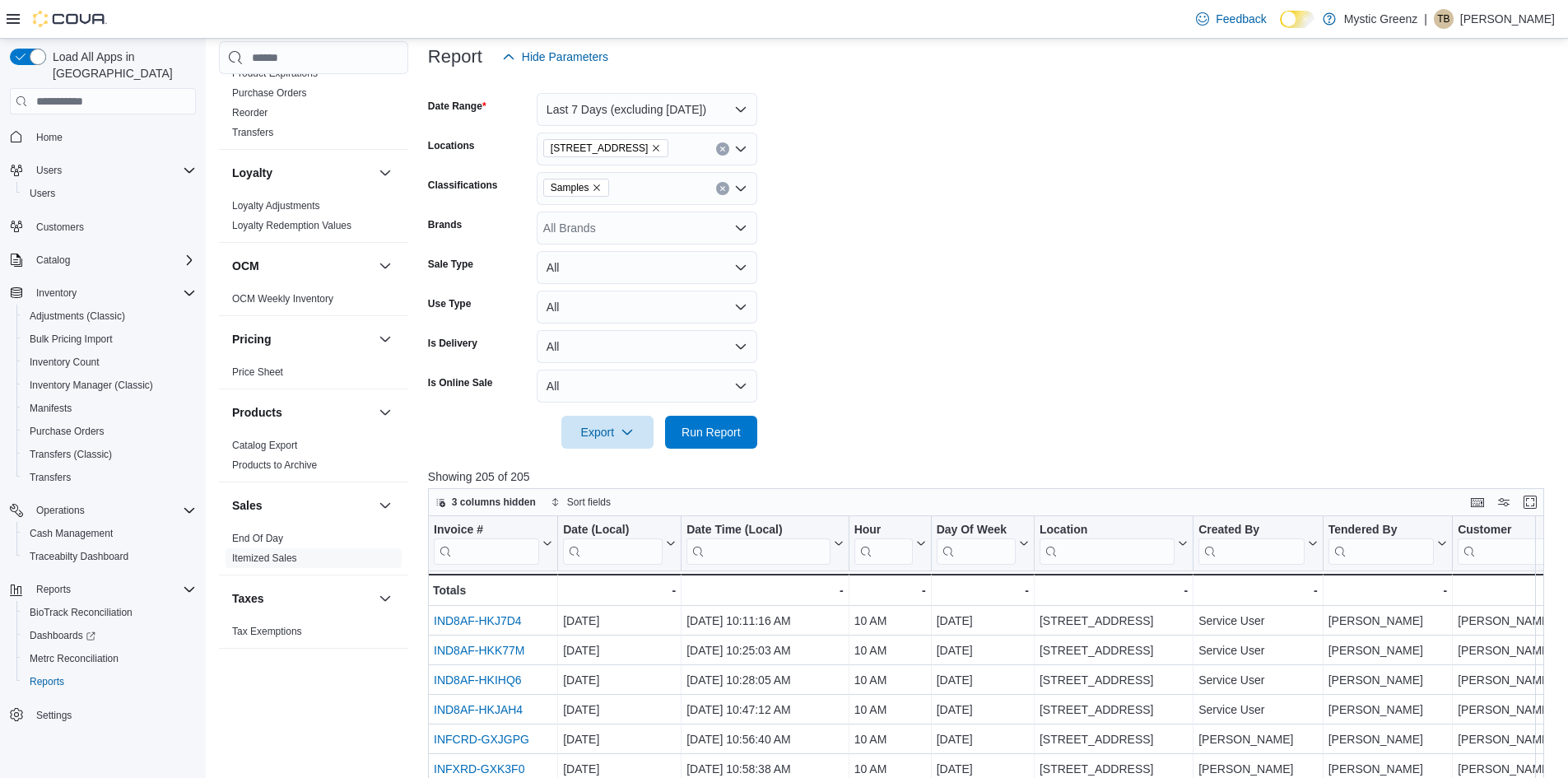
scroll to position [135, 0]
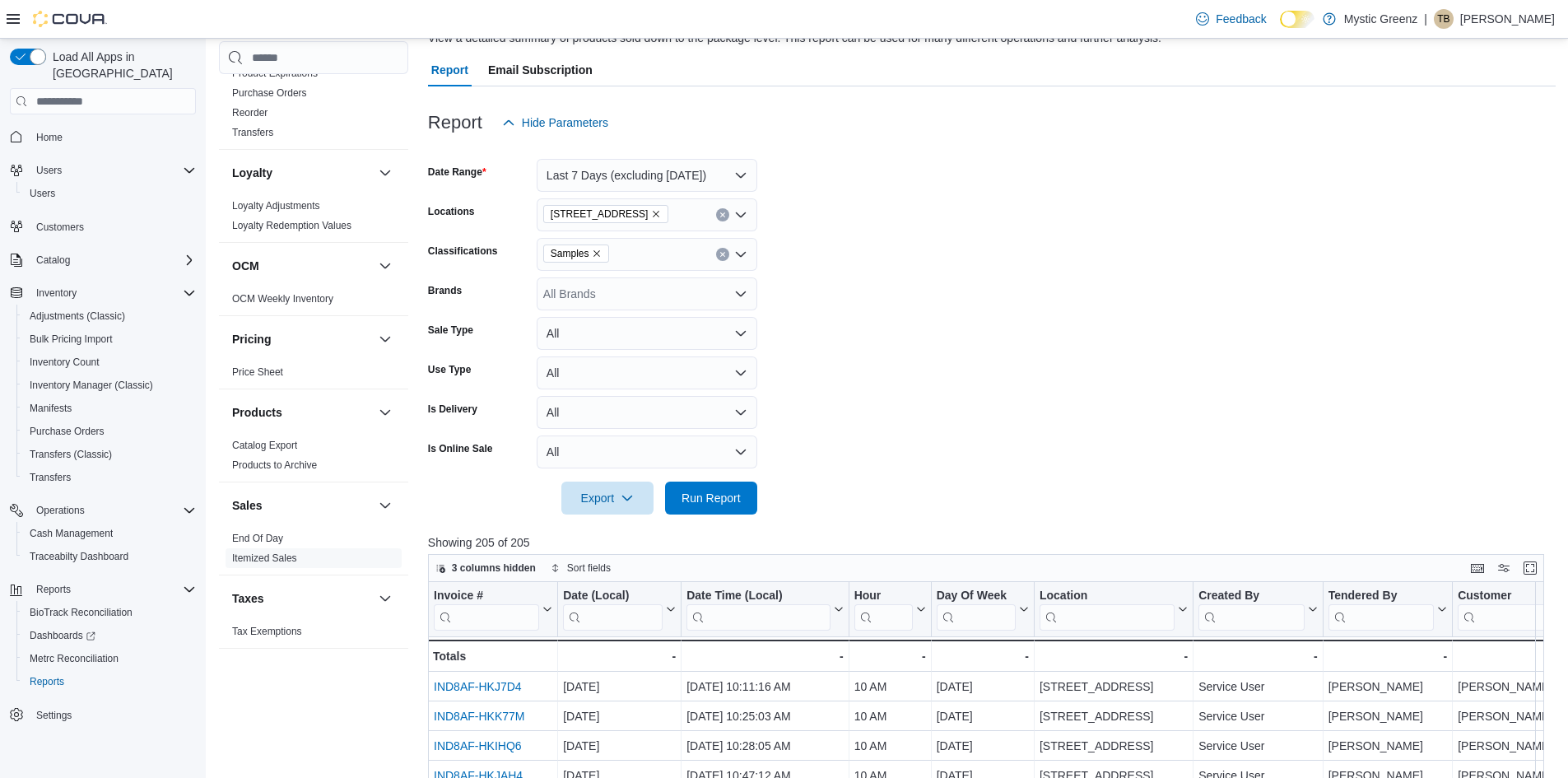
click at [596, 253] on icon "Remove Samples from selection in this group" at bounding box center [596, 253] width 10 height 10
click at [935, 338] on form "Date Range Last 7 Days (excluding today) Locations 360 S Green Mount Rd. Classi…" at bounding box center [992, 327] width 1128 height 376
click at [703, 292] on div "All Brands" at bounding box center [646, 293] width 221 height 33
click at [987, 293] on form "Date Range Last 7 Days (excluding today) Locations 360 S Green Mount Rd. Classi…" at bounding box center [992, 327] width 1128 height 376
click at [720, 336] on button "All" at bounding box center [646, 333] width 221 height 33
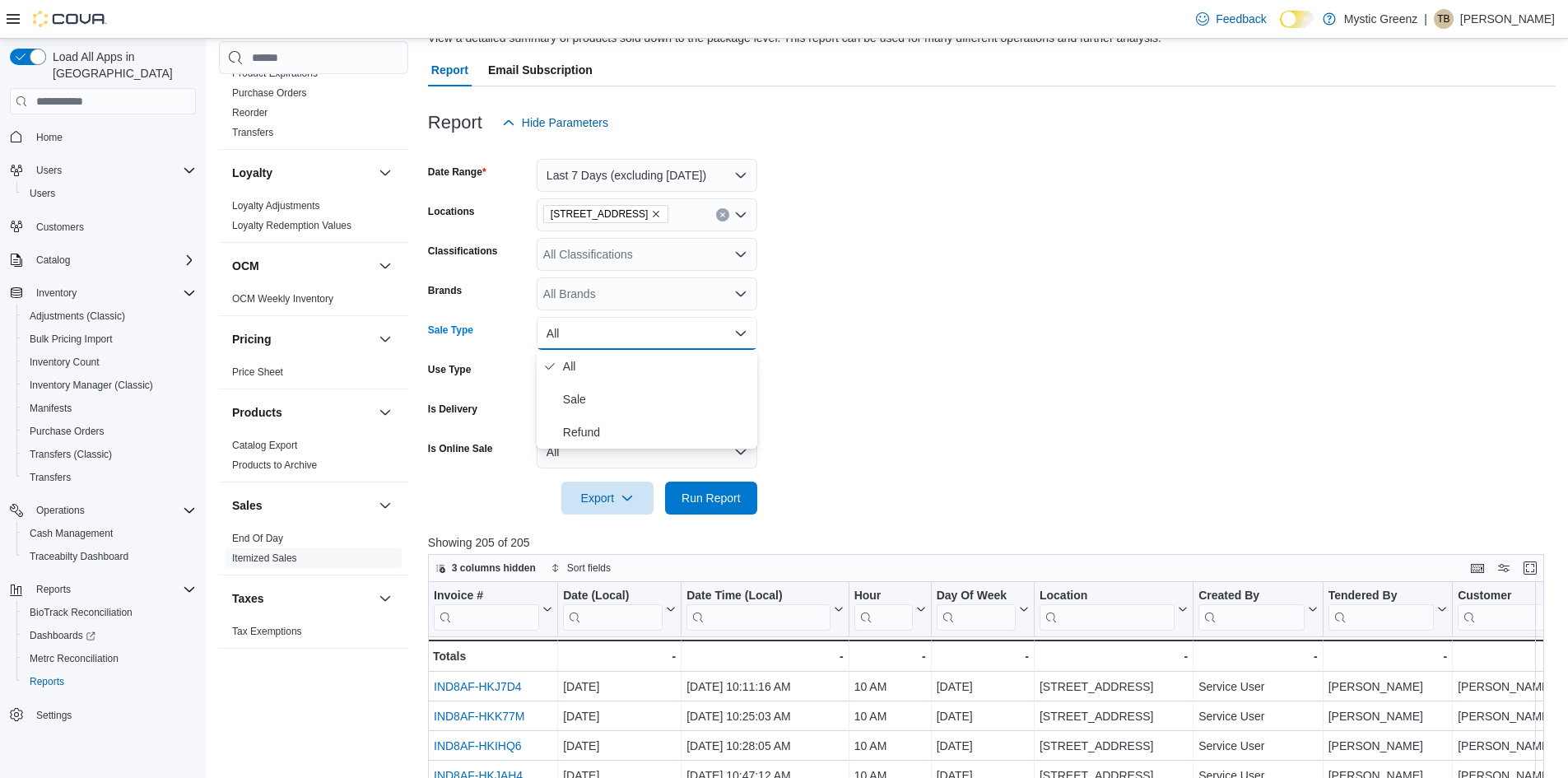
click at [884, 335] on form "Date Range Last 7 Days (excluding today) Locations 360 S Green Mount Rd. Classi…" at bounding box center [992, 327] width 1128 height 376
click at [682, 344] on button "All" at bounding box center [646, 333] width 221 height 33
click at [659, 412] on button "Sale" at bounding box center [646, 399] width 221 height 33
click at [870, 393] on form "Date Range Last 7 Days (excluding today) Locations 360 S Green Mount Rd. Classi…" at bounding box center [992, 327] width 1128 height 376
click at [665, 386] on button "All" at bounding box center [646, 373] width 221 height 33
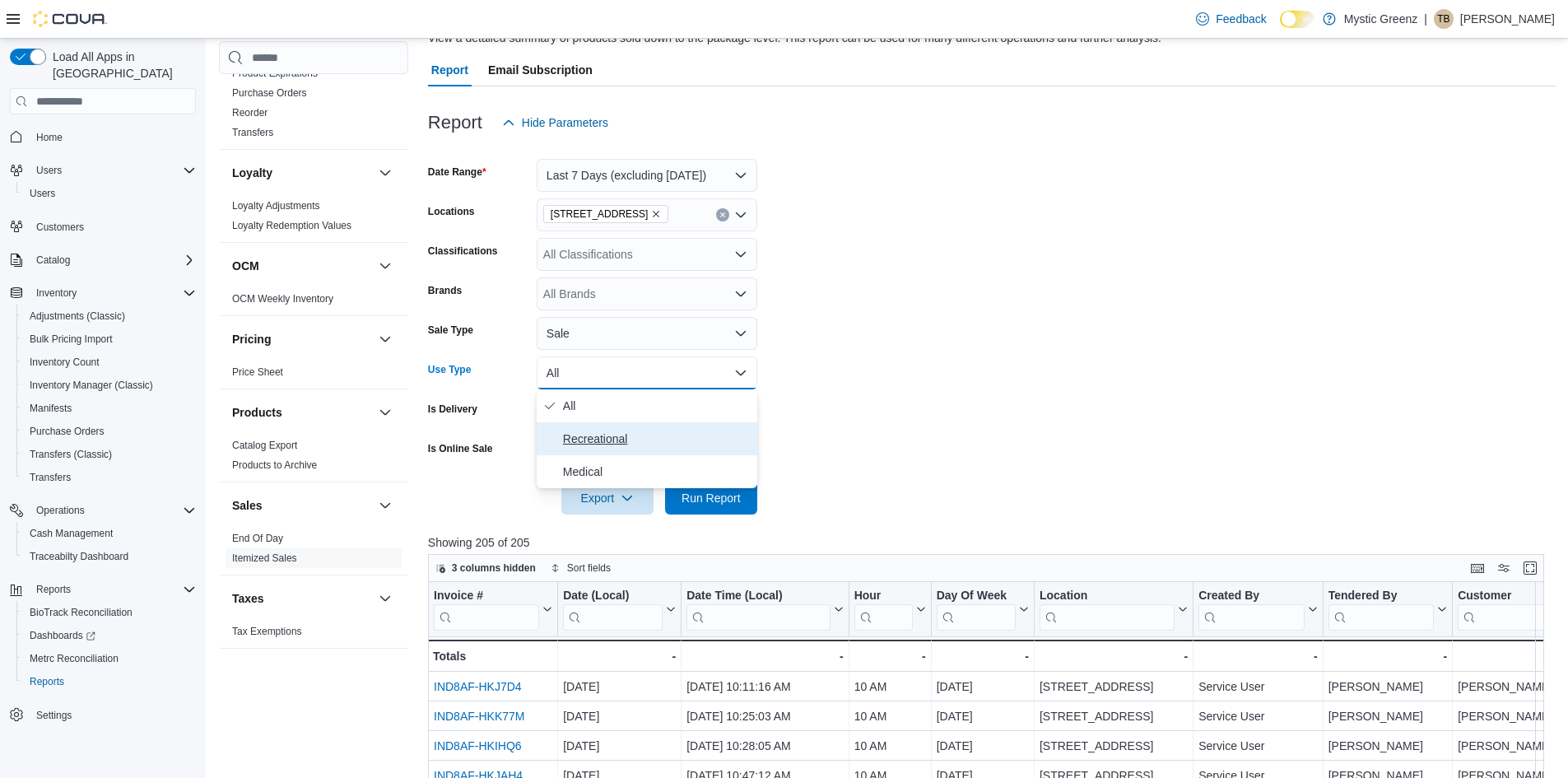
click at [625, 446] on span "Recreational" at bounding box center [657, 438] width 188 height 20
click at [907, 425] on form "Date Range Last 7 Days (excluding today) Locations 360 S Green Mount Rd. Classi…" at bounding box center [992, 327] width 1128 height 376
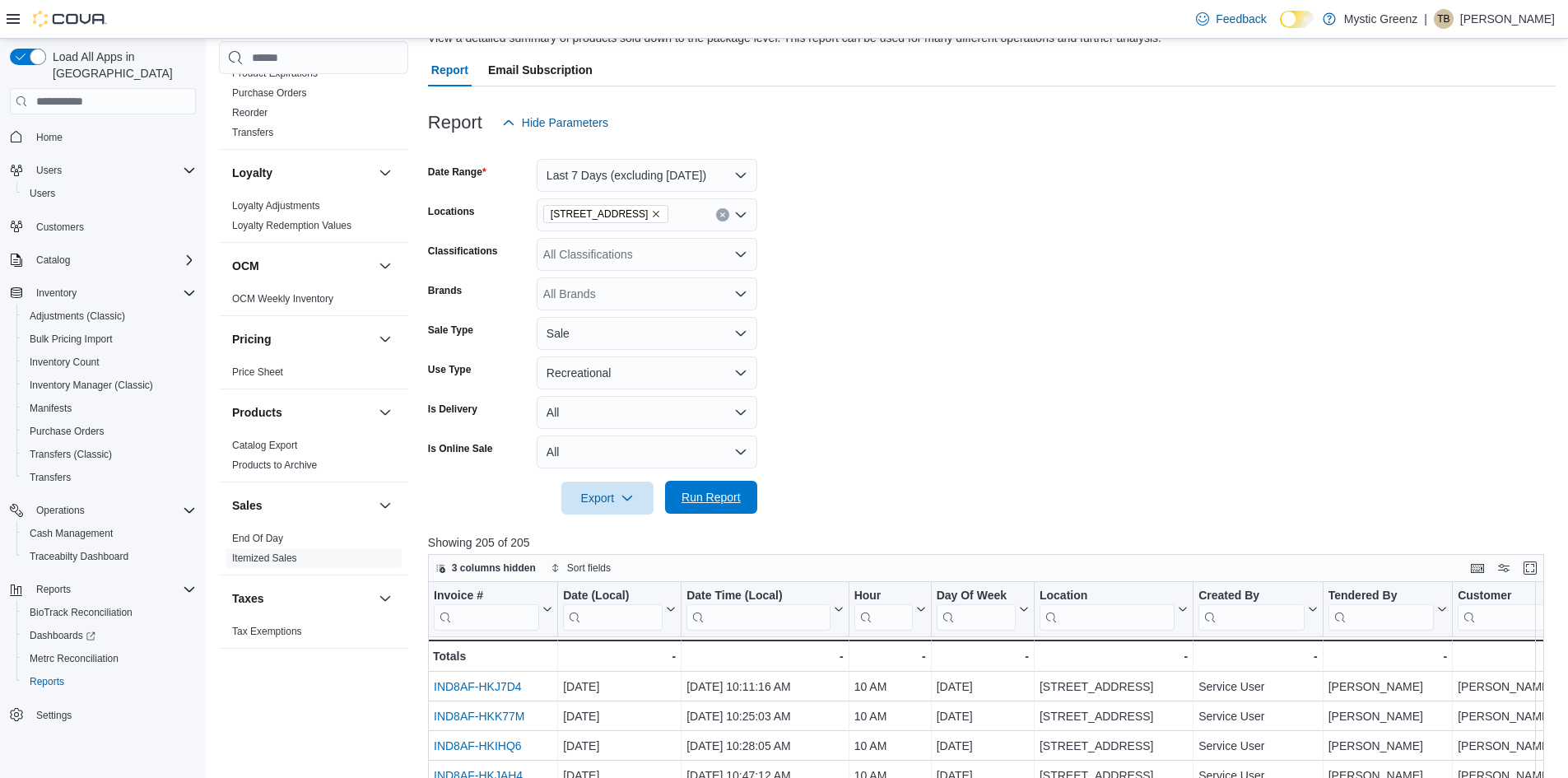
click at [714, 498] on span "Run Report" at bounding box center [710, 497] width 59 height 16
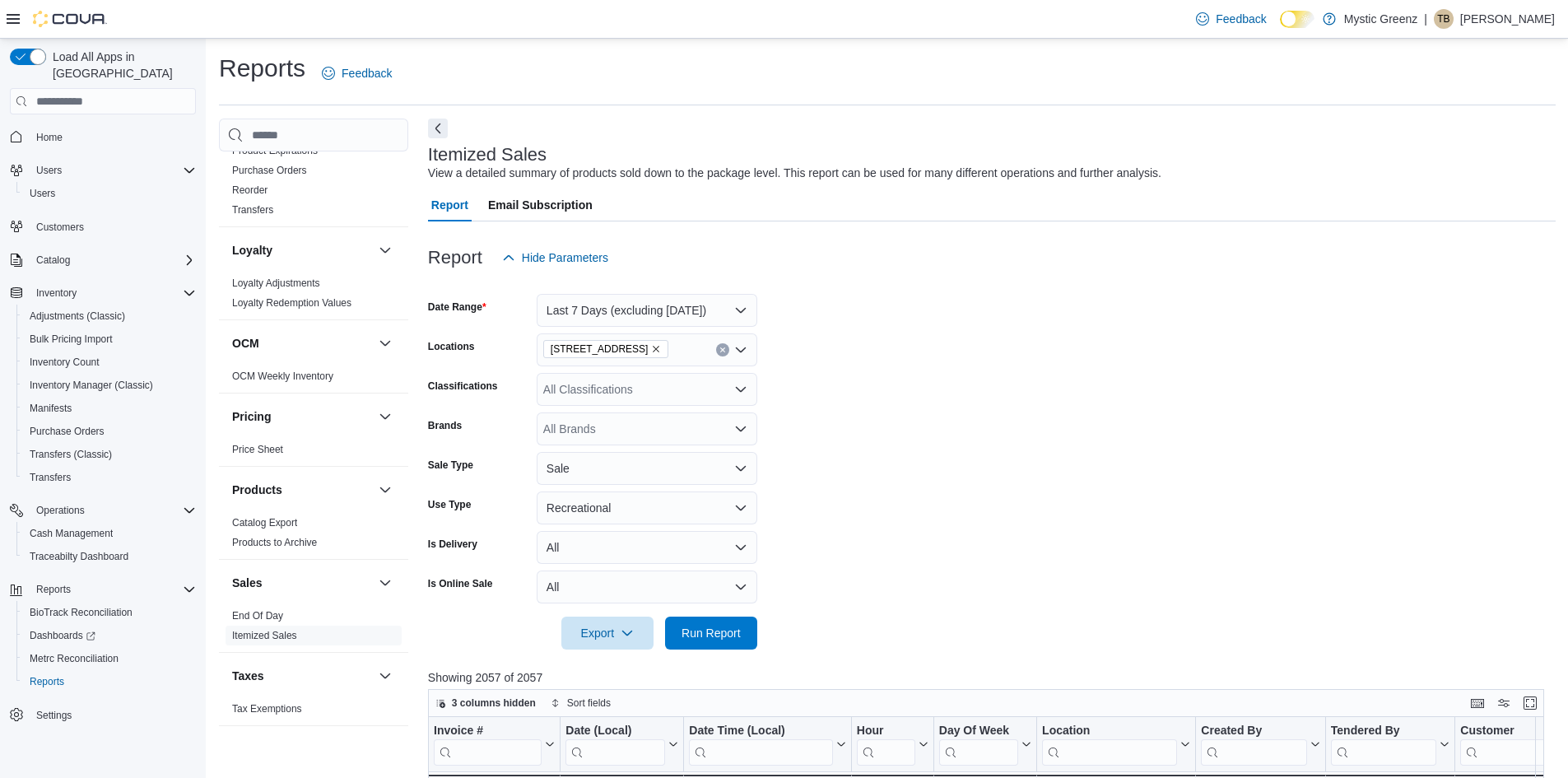
click at [661, 351] on icon "Remove 360 S Green Mount Rd. from selection in this group" at bounding box center [655, 349] width 10 height 10
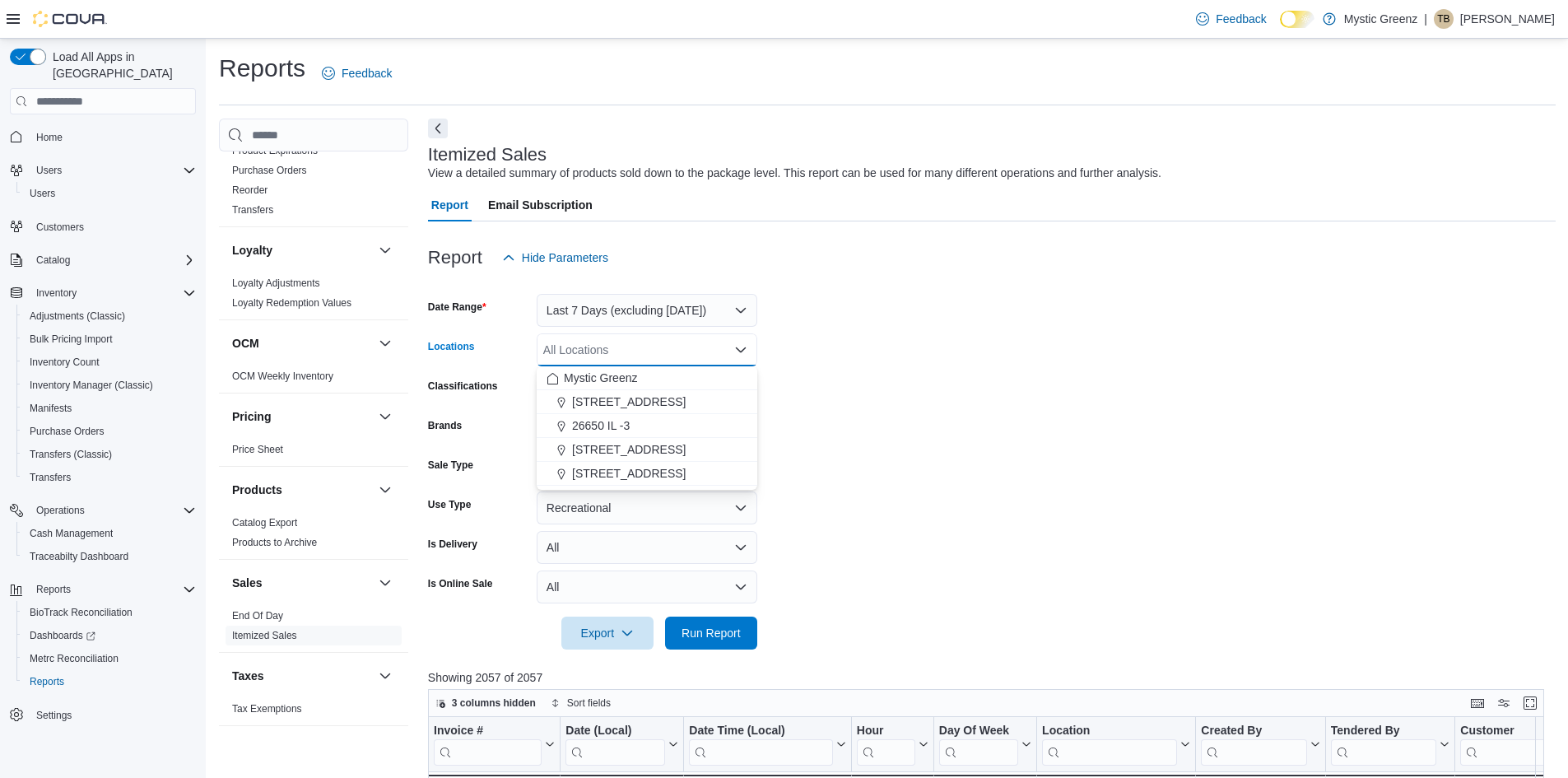
click at [895, 332] on form "Date Range Last 7 Days (excluding today) Locations All Locations Combo box. Sel…" at bounding box center [992, 462] width 1128 height 376
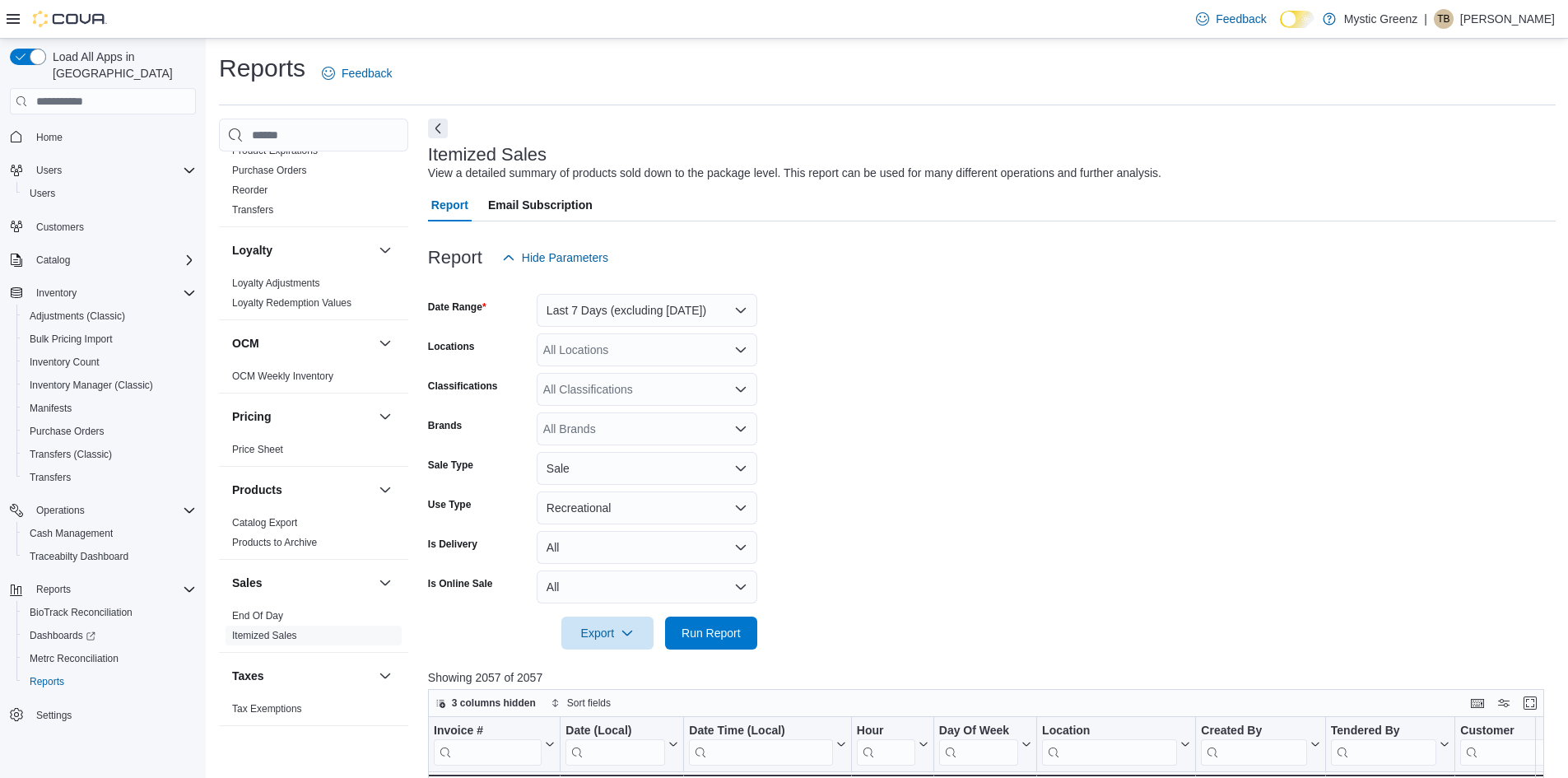
click at [701, 352] on div "All Locations" at bounding box center [646, 350] width 221 height 33
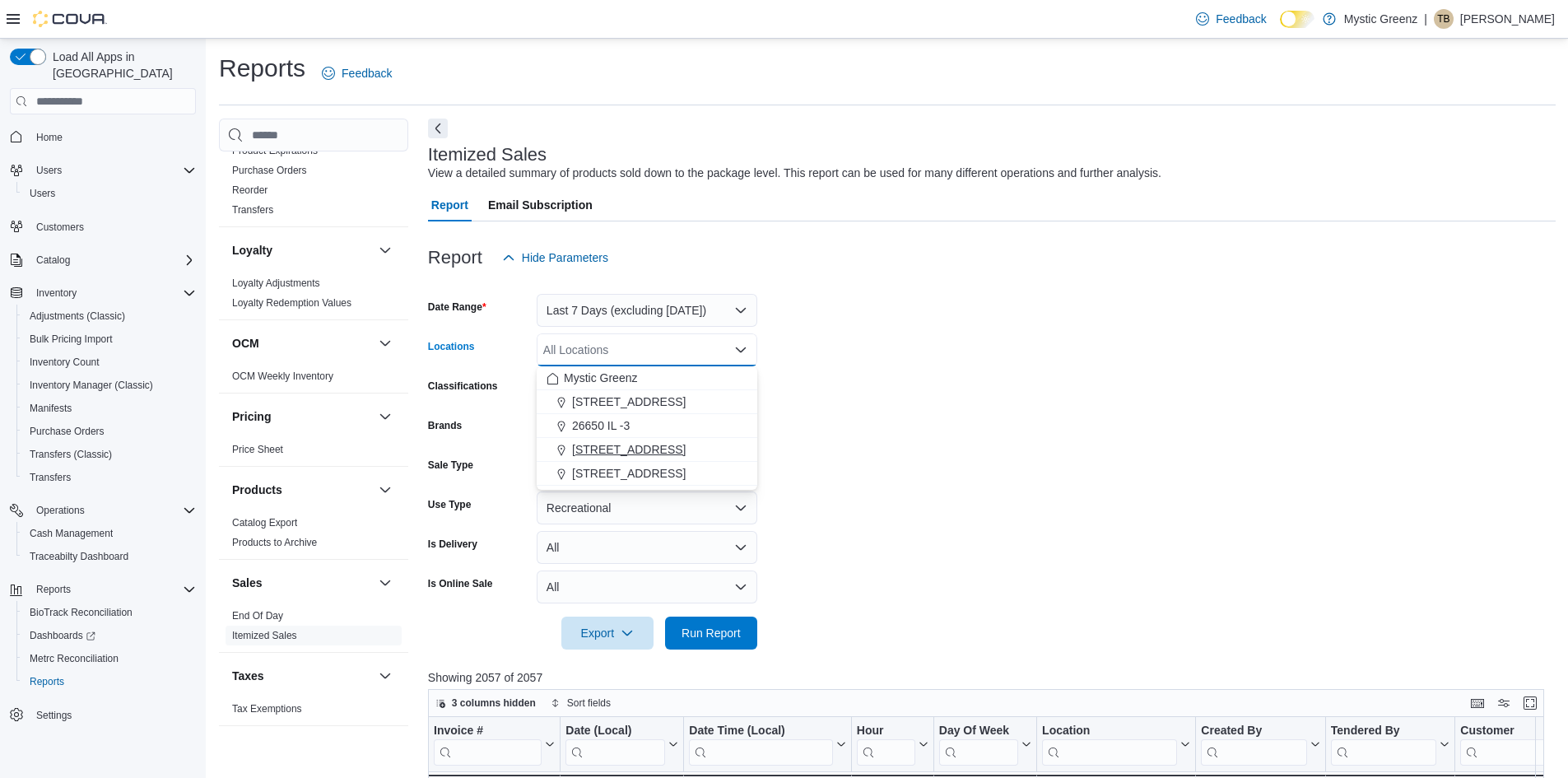
click at [656, 452] on span "[STREET_ADDRESS]" at bounding box center [628, 449] width 113 height 16
click at [902, 318] on form "Date Range Last 7 Days (excluding today) Locations 360 S Green Mount Rd. Combo …" at bounding box center [992, 462] width 1128 height 376
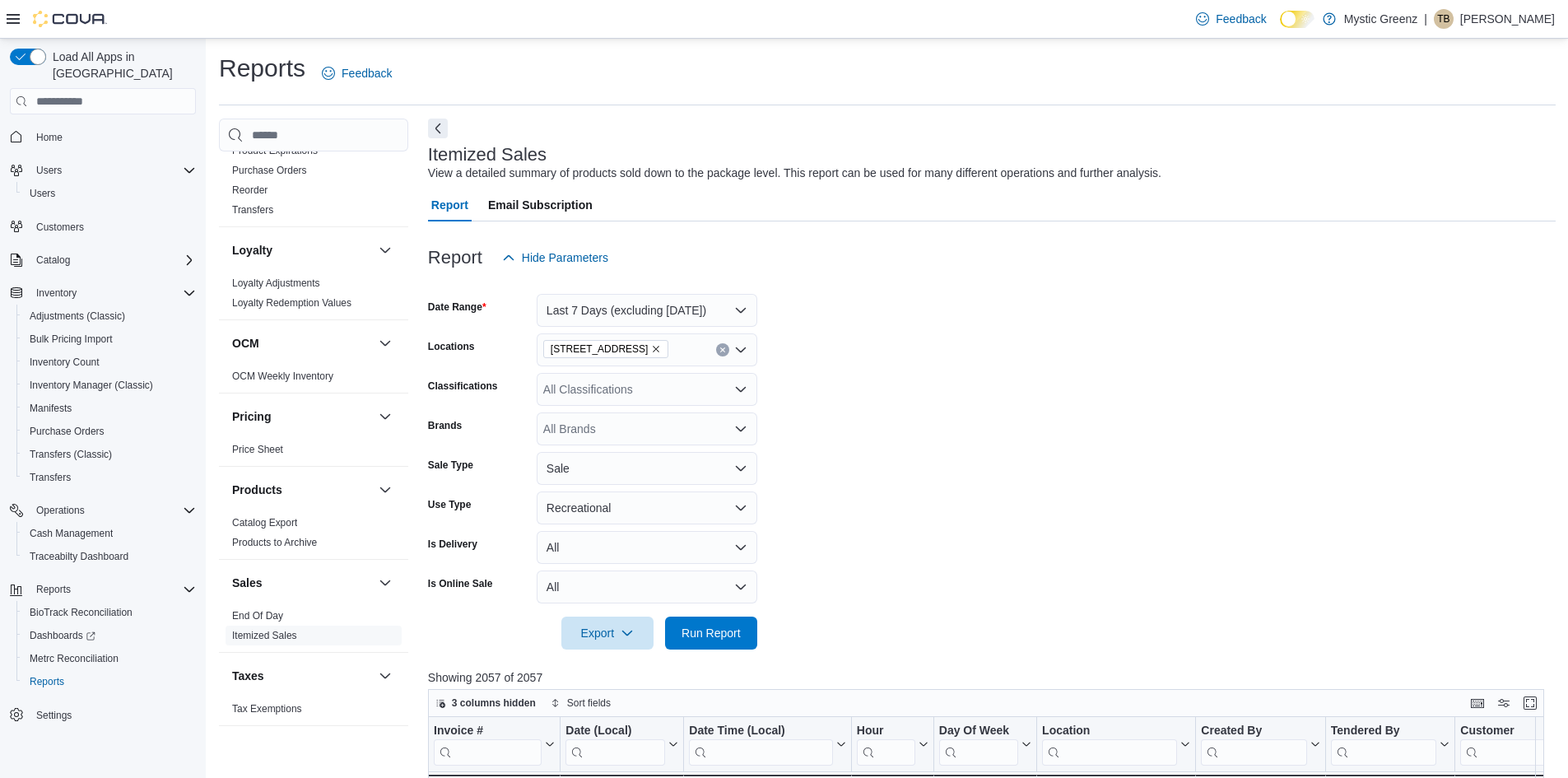
click at [668, 390] on div "All Classifications" at bounding box center [646, 389] width 221 height 33
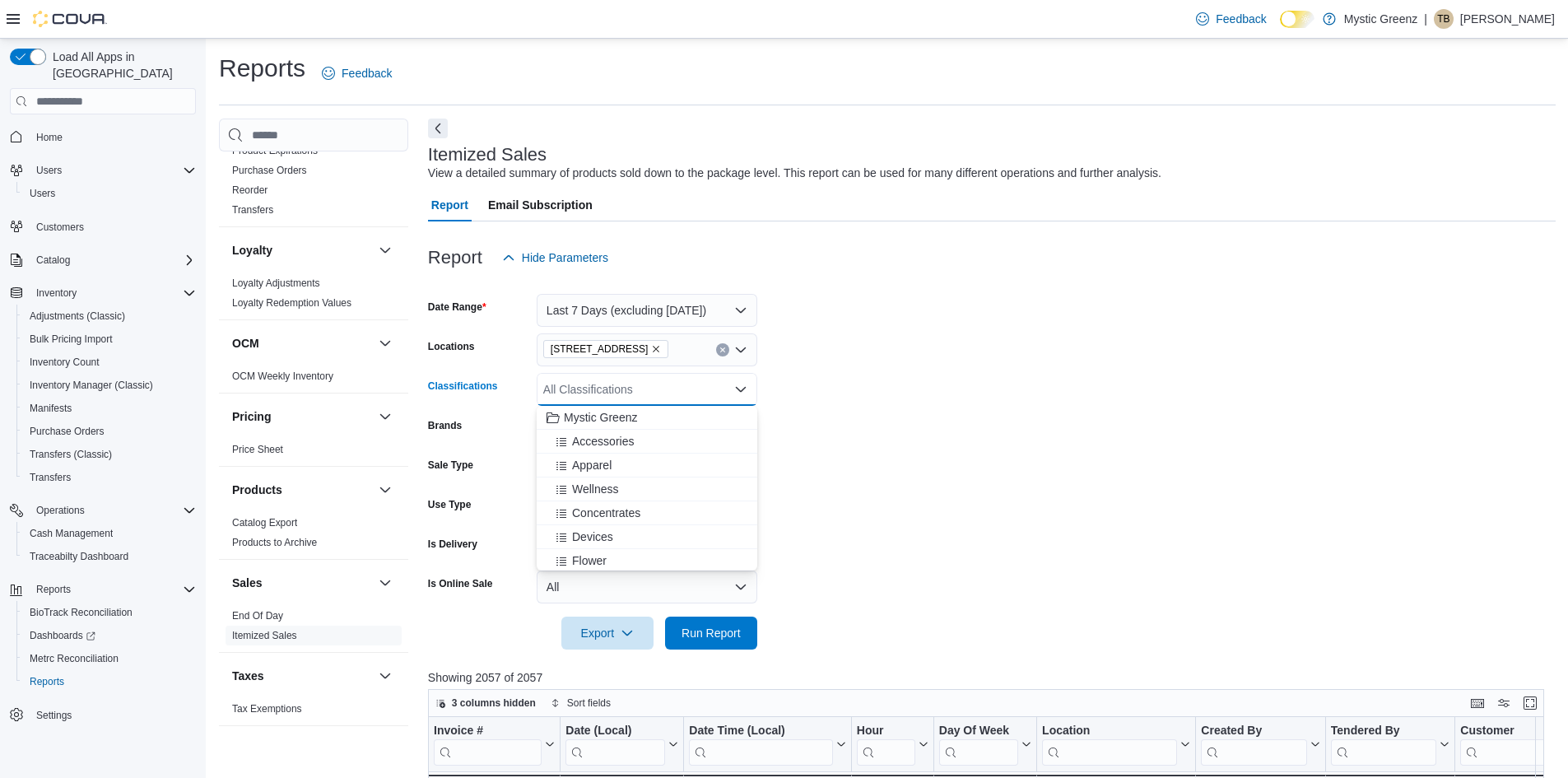
click at [1181, 383] on form "Date Range Last 7 Days (excluding today) Locations 360 S Green Mount Rd. Classi…" at bounding box center [992, 462] width 1128 height 376
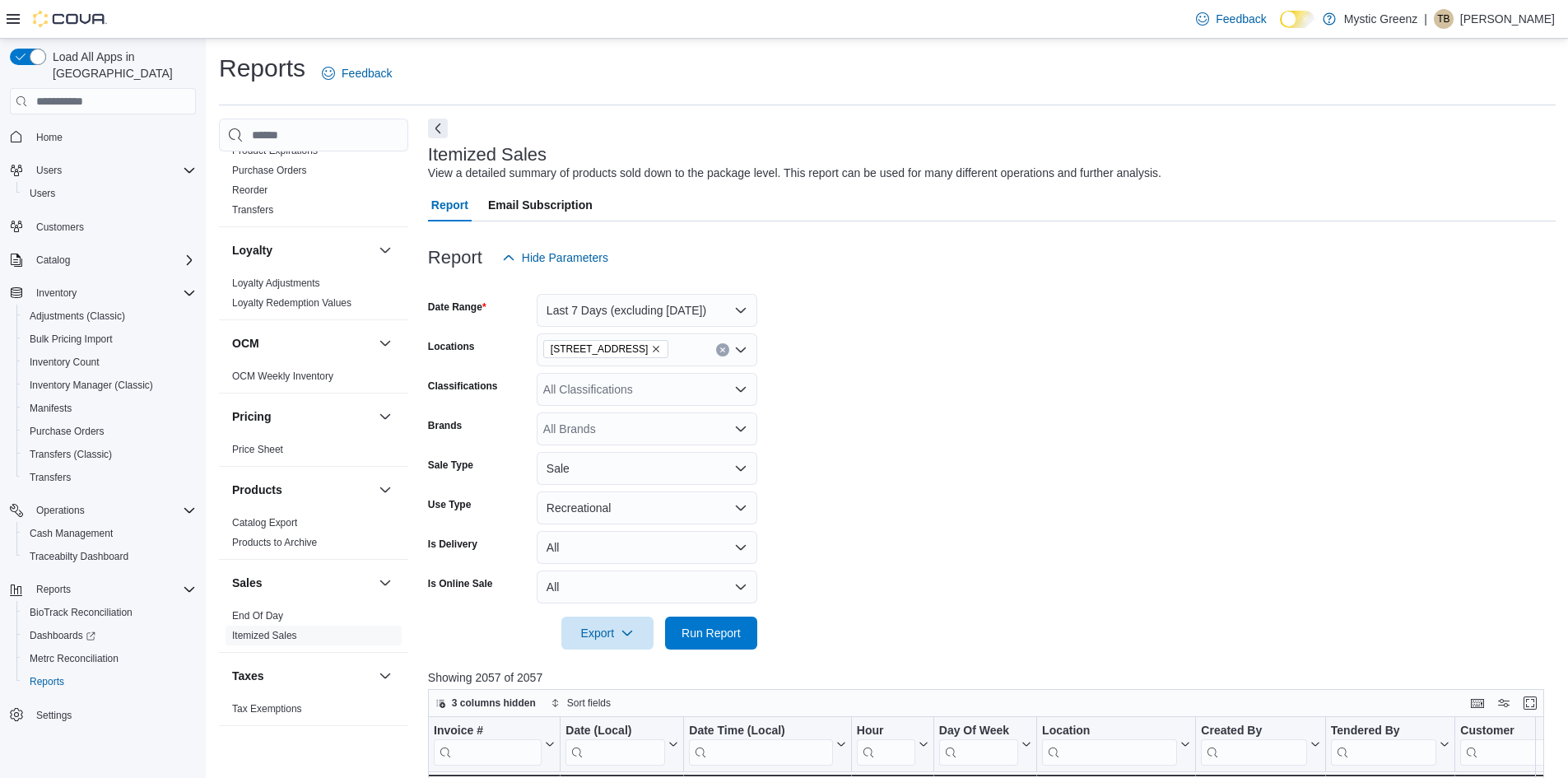
click at [922, 361] on form "Date Range Last 7 Days (excluding today) Locations 360 S Green Mount Rd. Classi…" at bounding box center [992, 462] width 1128 height 376
click at [289, 626] on span "End Of Day" at bounding box center [314, 615] width 177 height 20
click at [259, 621] on link "End Of Day" at bounding box center [257, 615] width 51 height 11
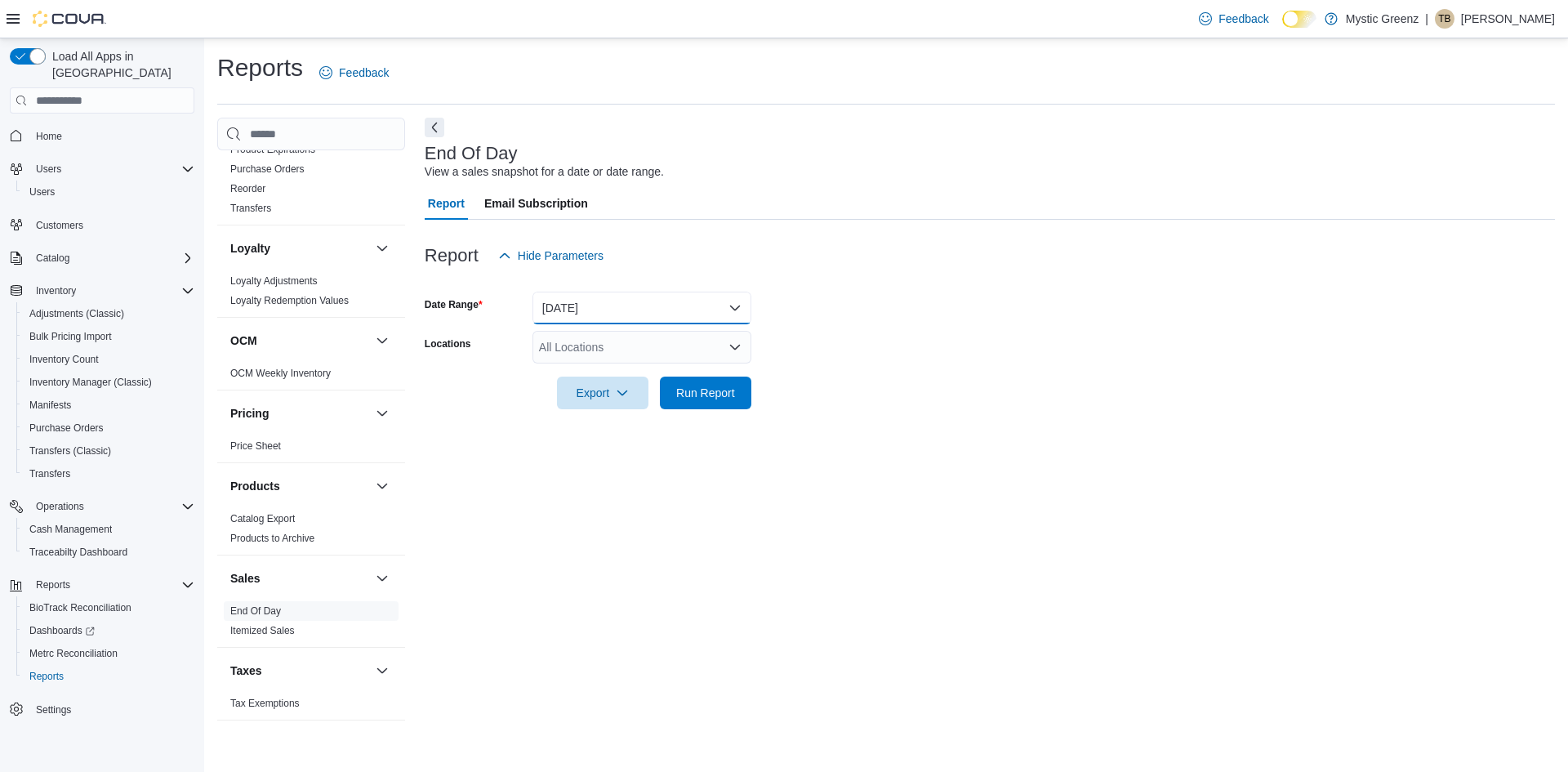
click at [732, 293] on button "Today" at bounding box center [641, 308] width 219 height 33
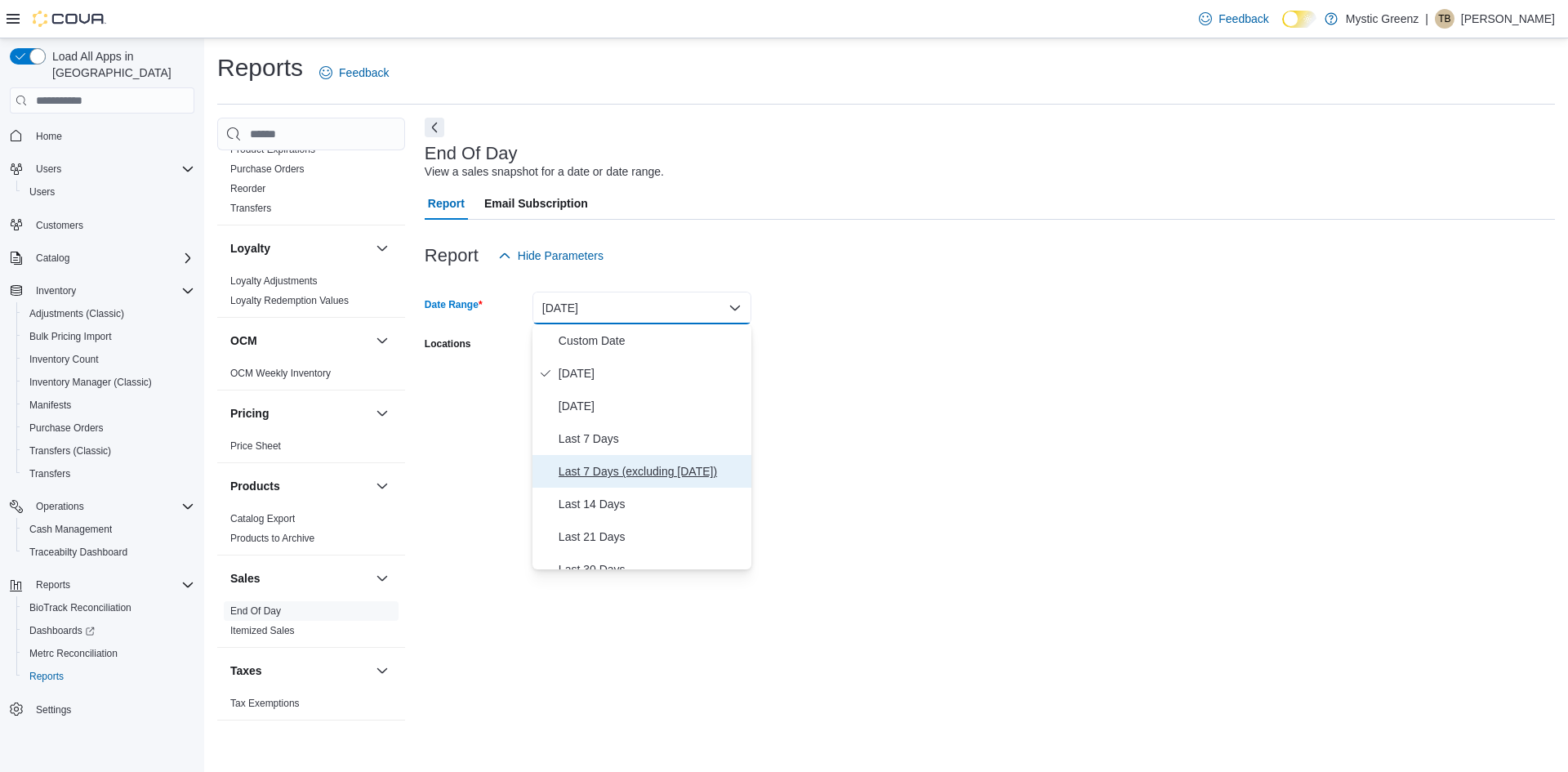
click at [579, 470] on span "Last 7 Days (excluding today)" at bounding box center [652, 471] width 186 height 20
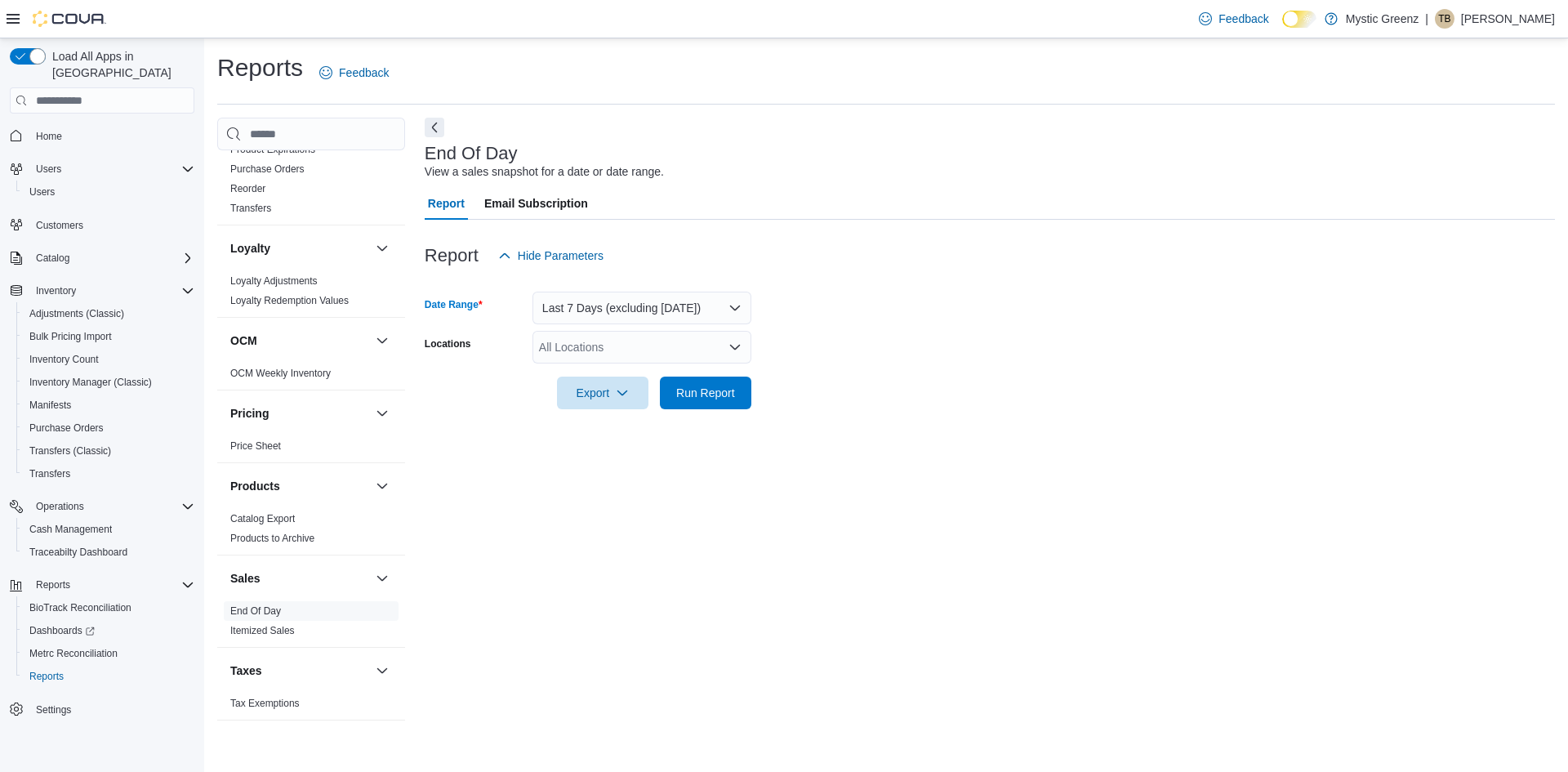
drag, startPoint x: 878, startPoint y: 331, endPoint x: 800, endPoint y: 350, distance: 80.3
click at [879, 331] on form "Date Range Last 7 Days (excluding today) Locations All Locations Export Run Rep…" at bounding box center [990, 341] width 1130 height 137
click at [720, 356] on div "All Locations" at bounding box center [641, 347] width 219 height 33
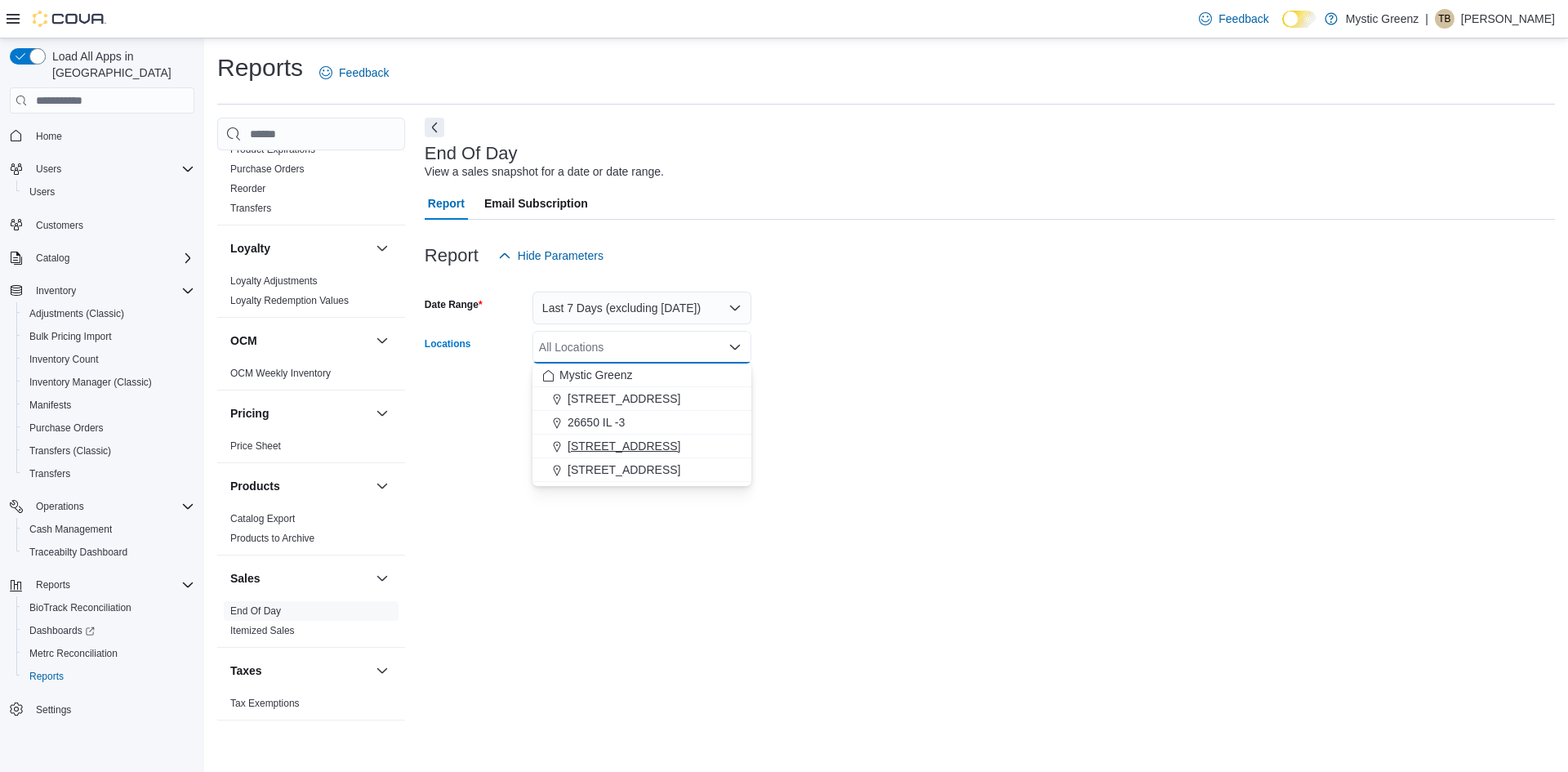
click at [640, 446] on span "[STREET_ADDRESS]" at bounding box center [623, 446] width 112 height 16
click at [973, 276] on div at bounding box center [990, 282] width 1130 height 20
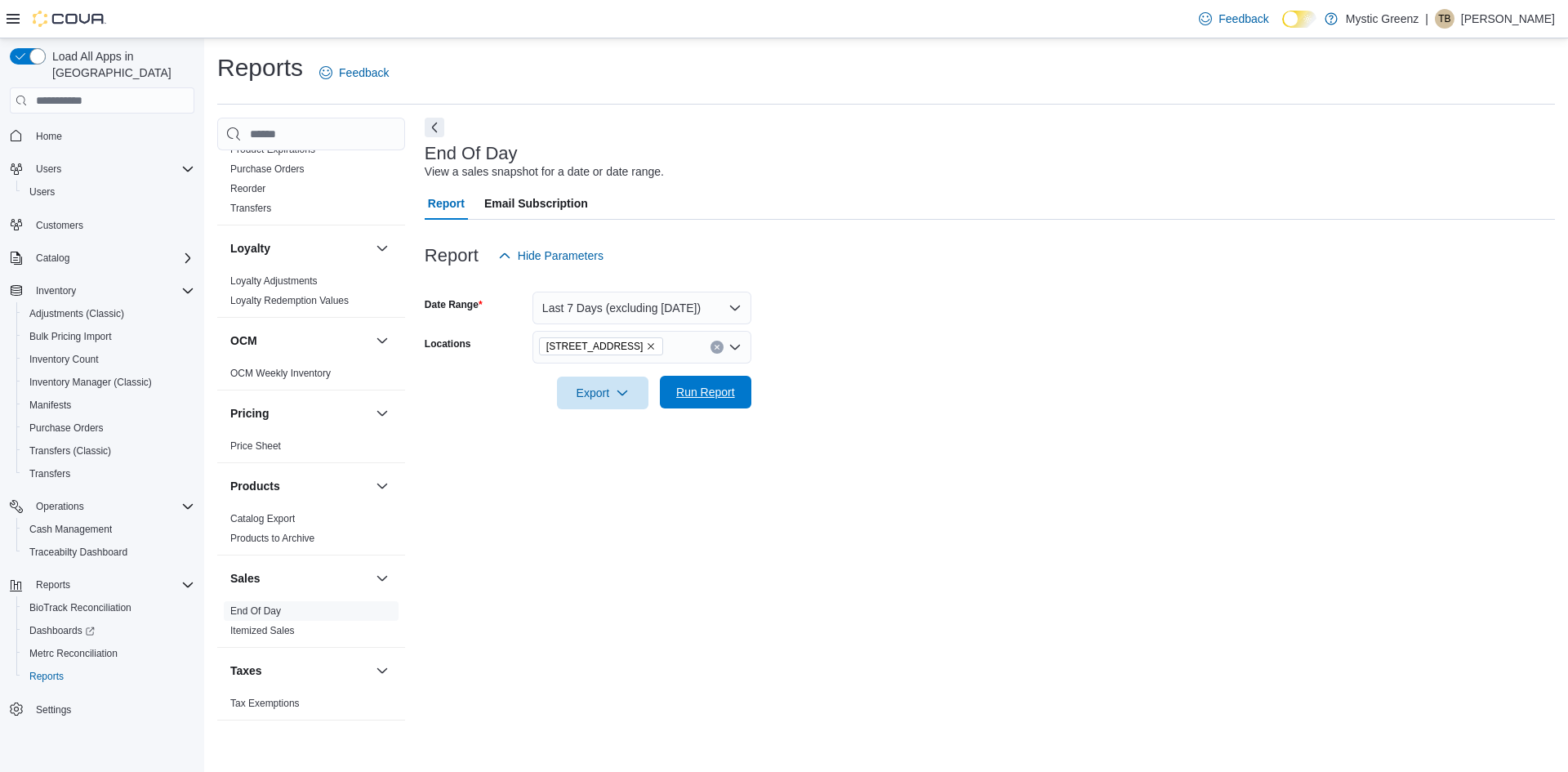
click at [728, 399] on span "Run Report" at bounding box center [705, 392] width 58 height 16
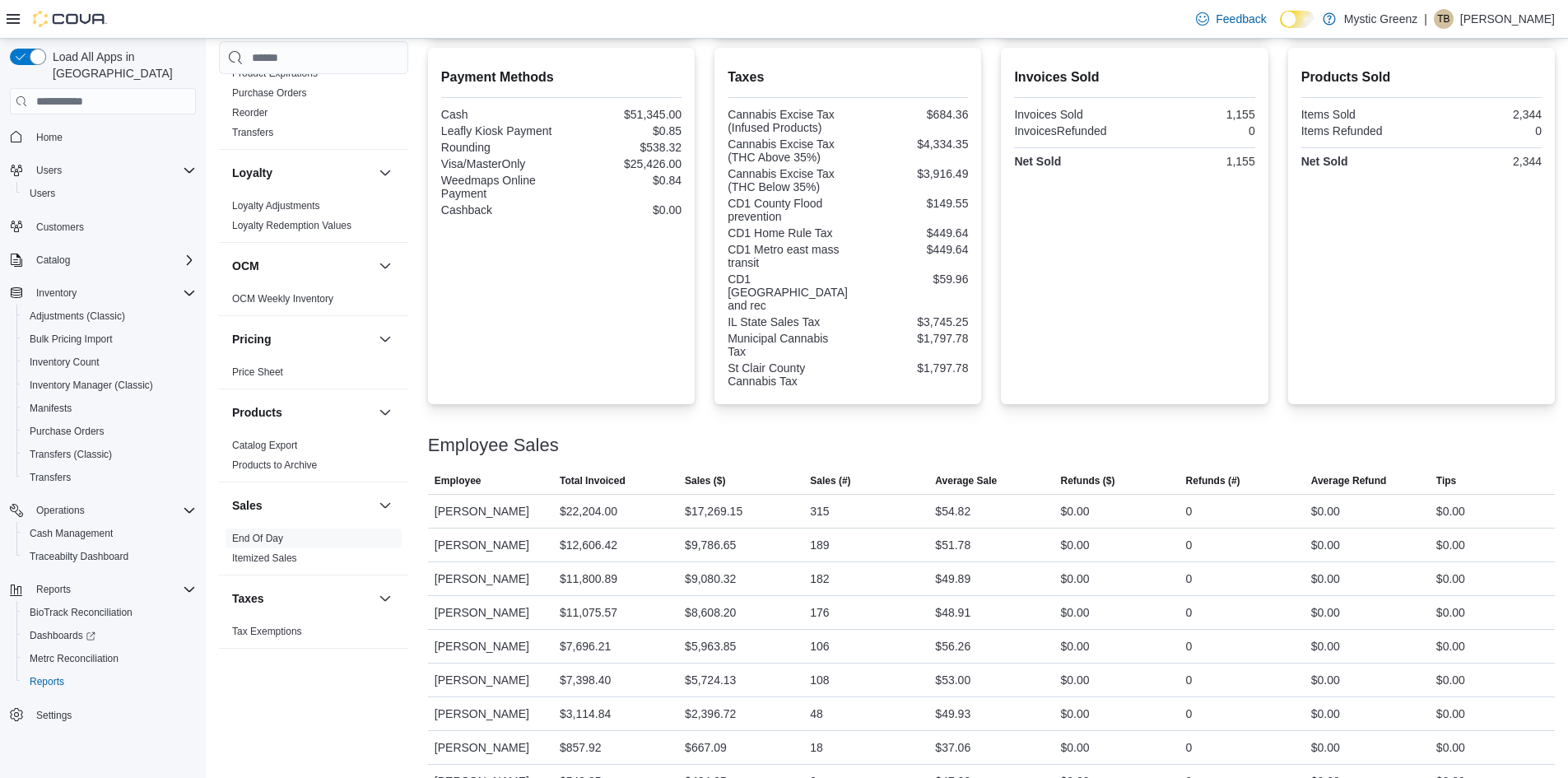
scroll to position [603, 0]
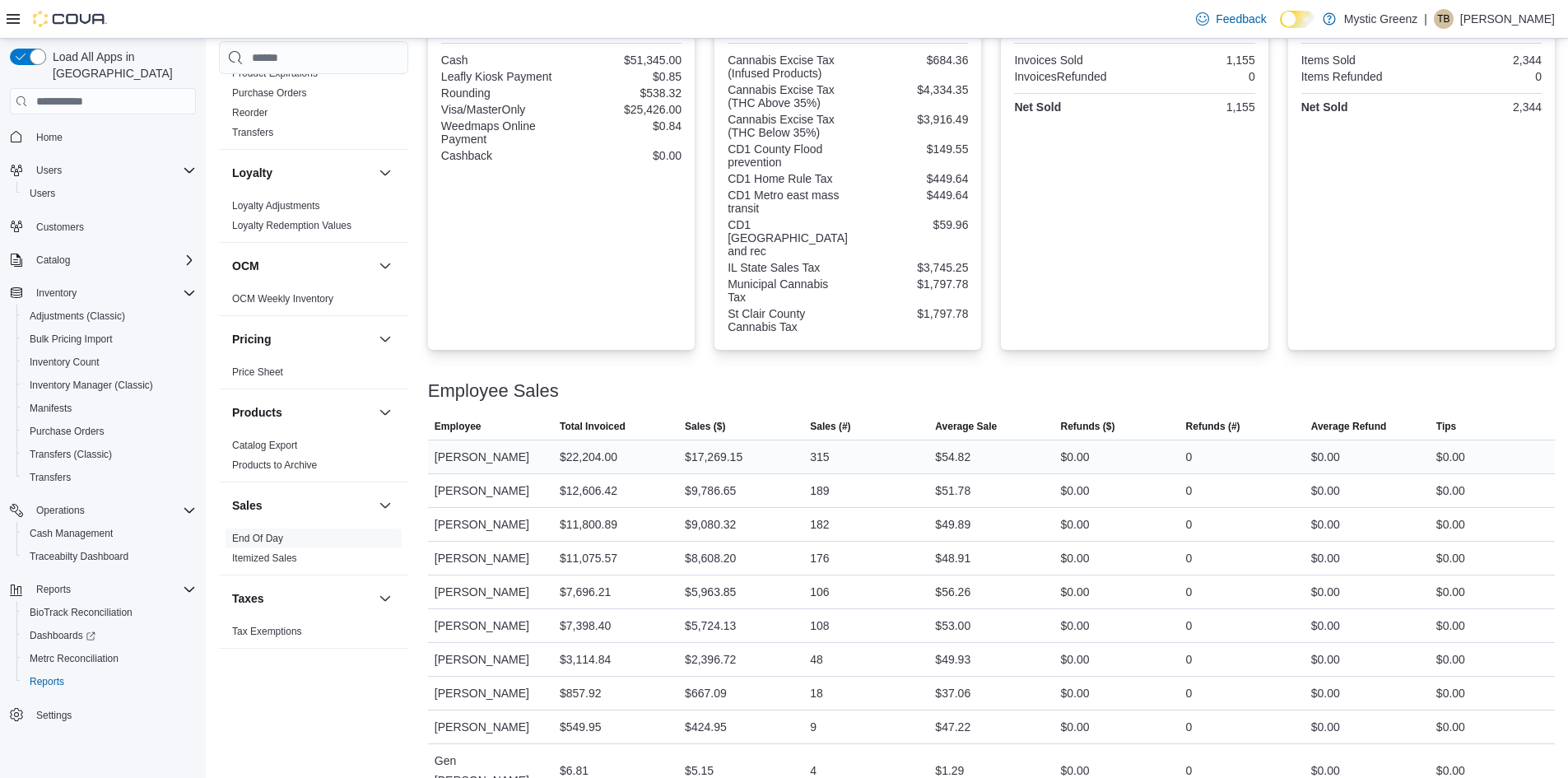
click at [464, 454] on div "Lukas Collins" at bounding box center [491, 457] width 125 height 33
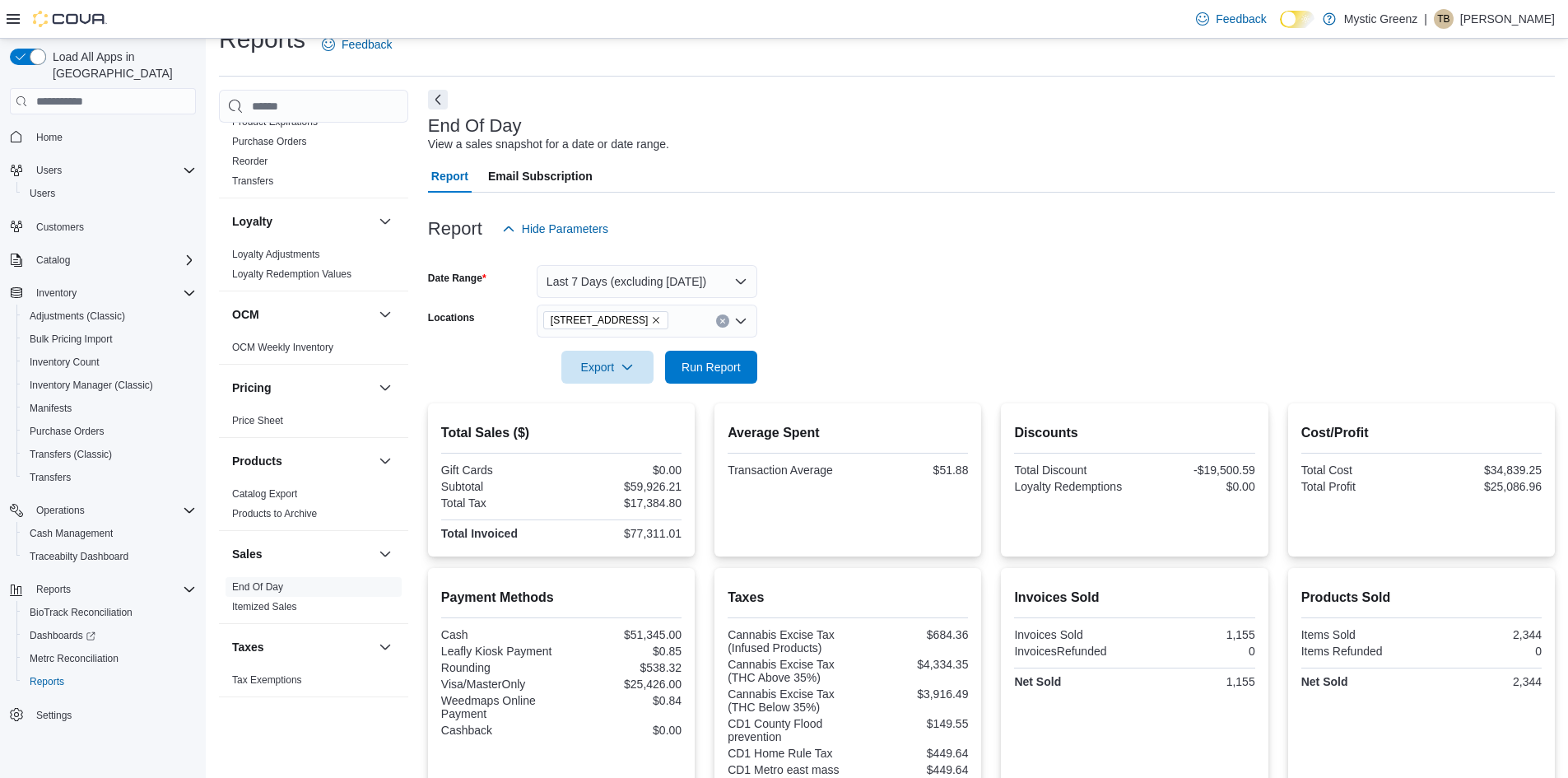
scroll to position [0, 0]
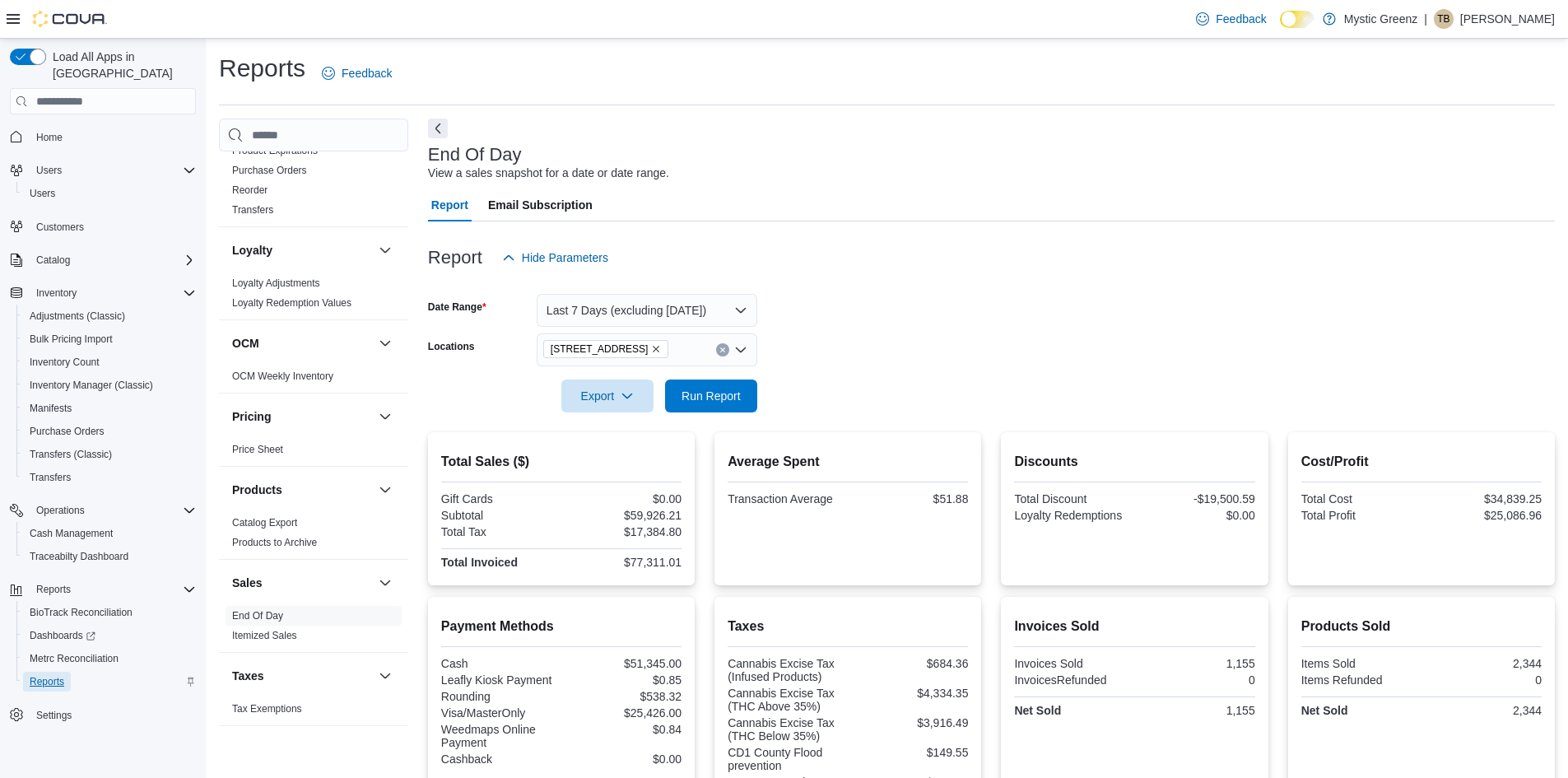
click at [49, 675] on span "Reports" at bounding box center [47, 681] width 35 height 13
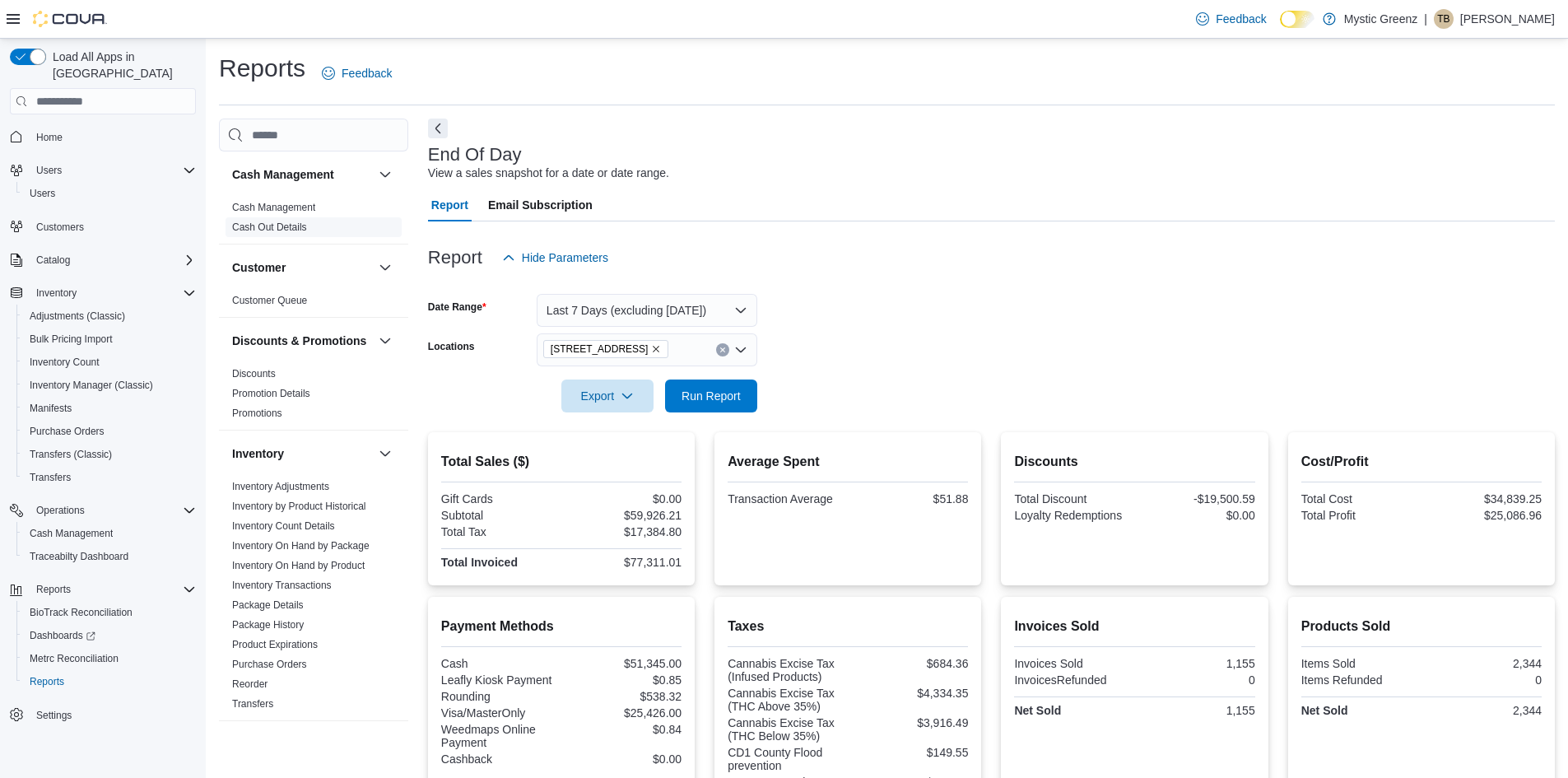
click at [262, 228] on link "Cash Out Details" at bounding box center [269, 227] width 75 height 11
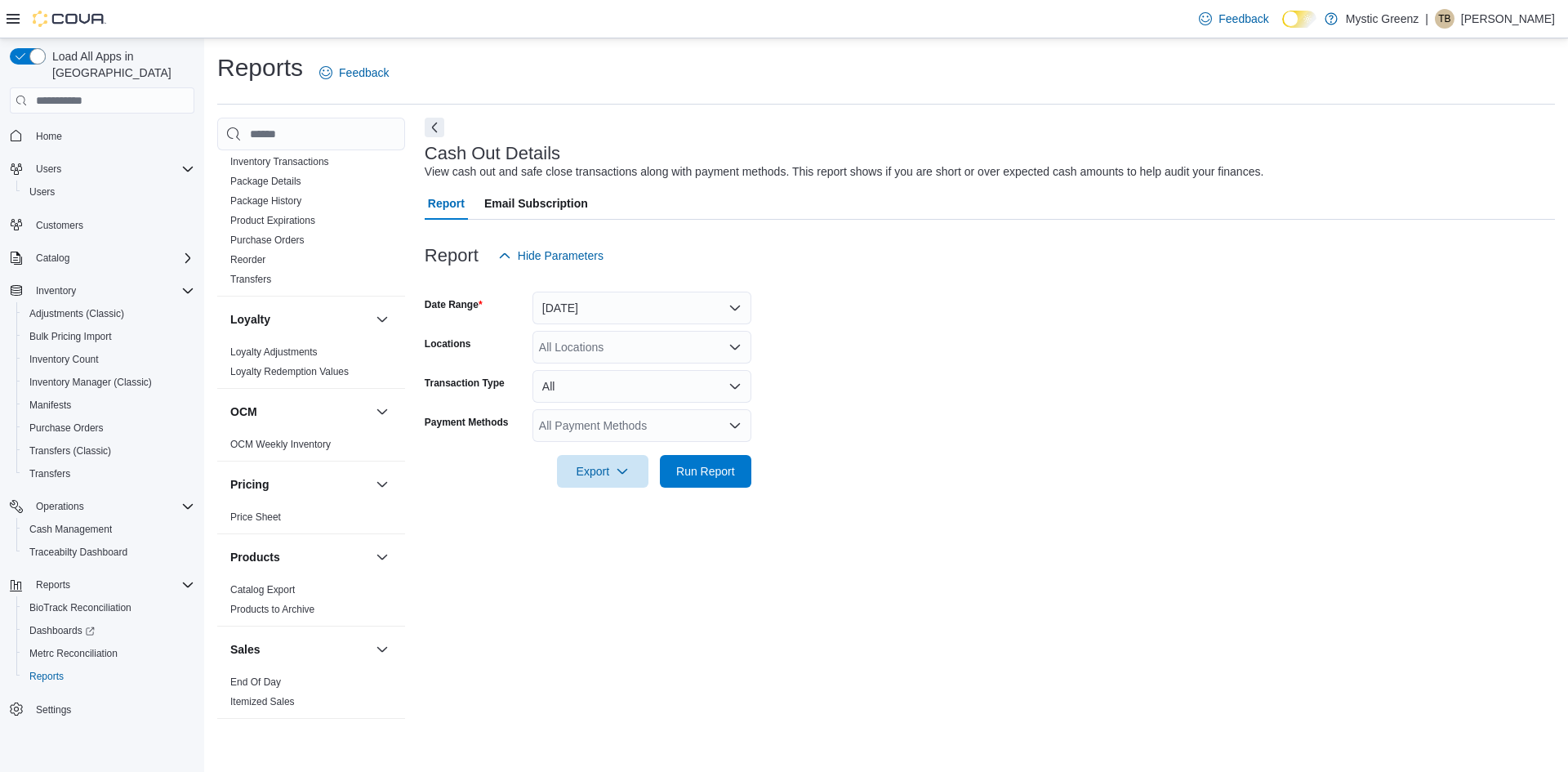
scroll to position [557, 0]
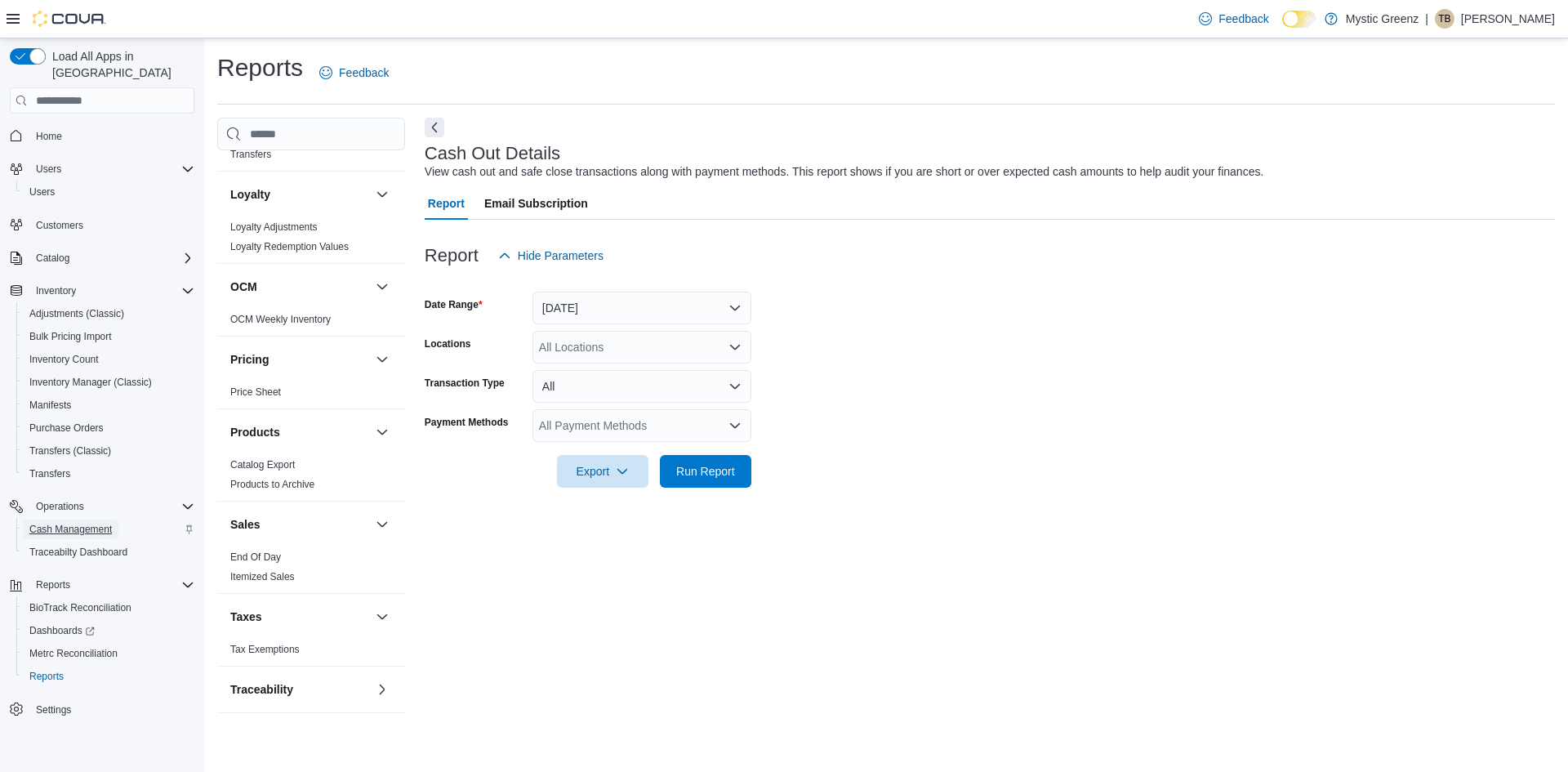
click at [70, 523] on span "Cash Management" at bounding box center [70, 529] width 82 height 13
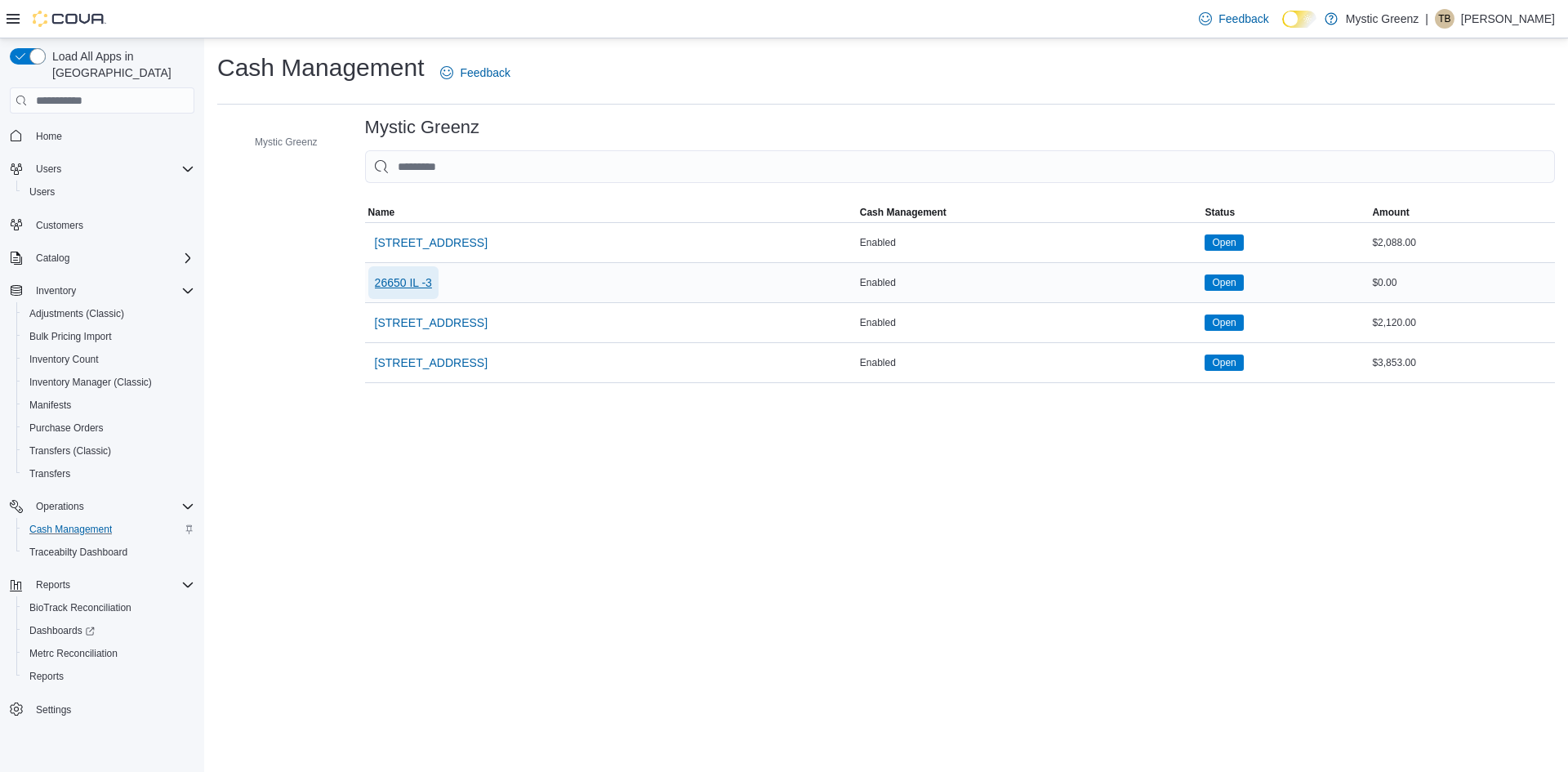
click at [401, 283] on span "26650 IL -3" at bounding box center [404, 283] width 58 height 16
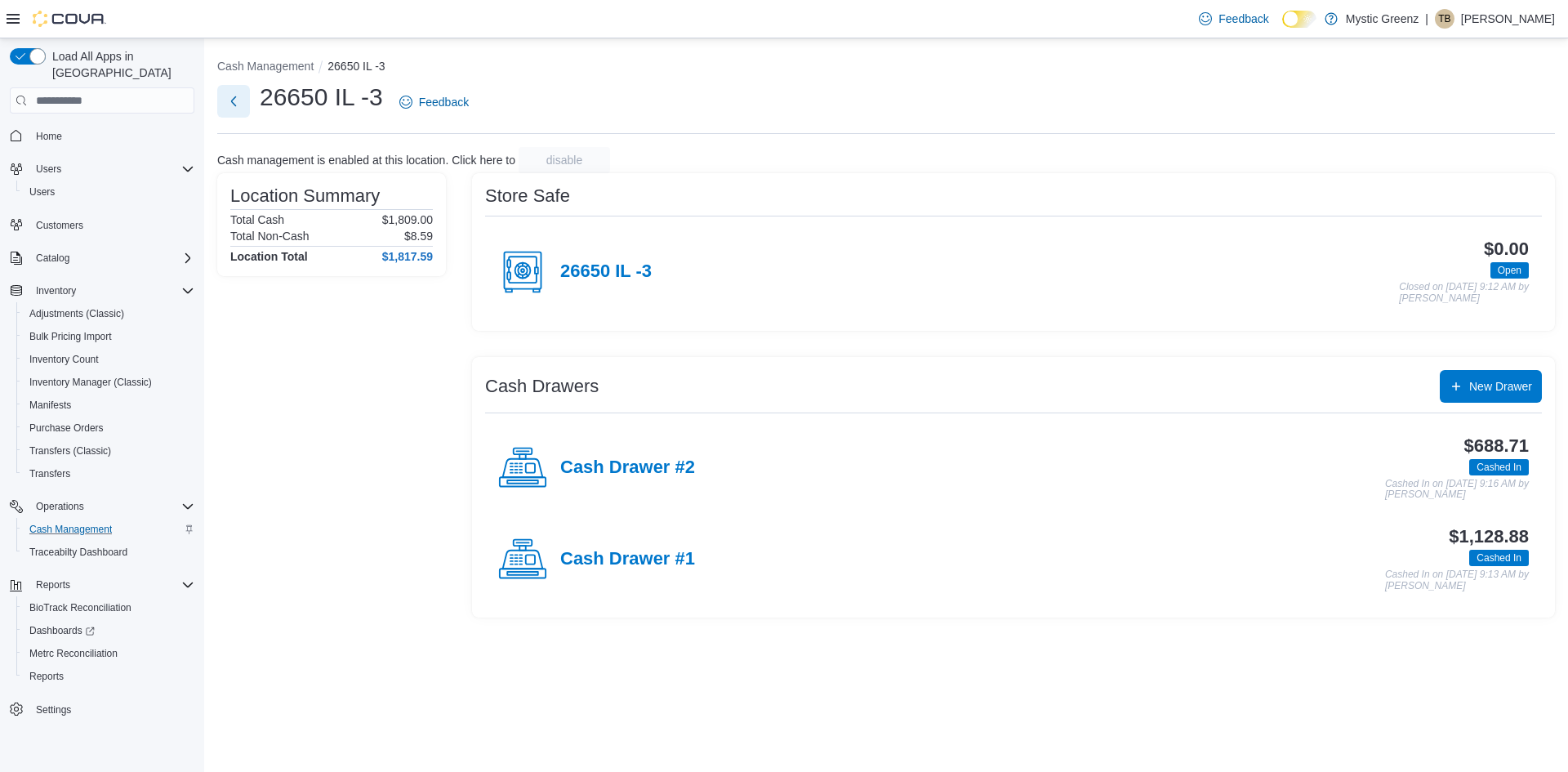
click at [231, 106] on button "Next" at bounding box center [234, 101] width 33 height 33
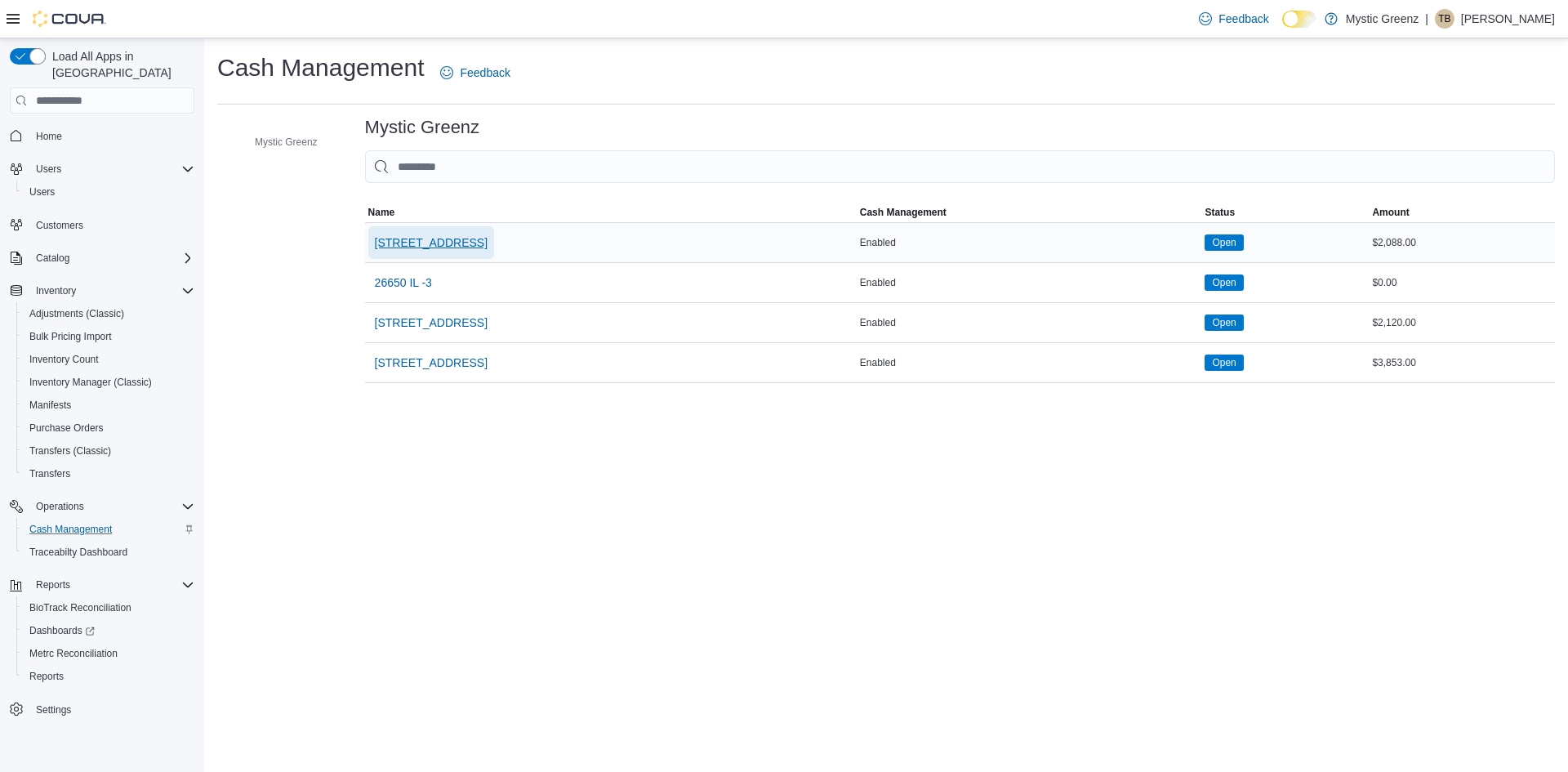
click at [435, 248] on span "1120 Woodlawn Rd" at bounding box center [431, 242] width 112 height 16
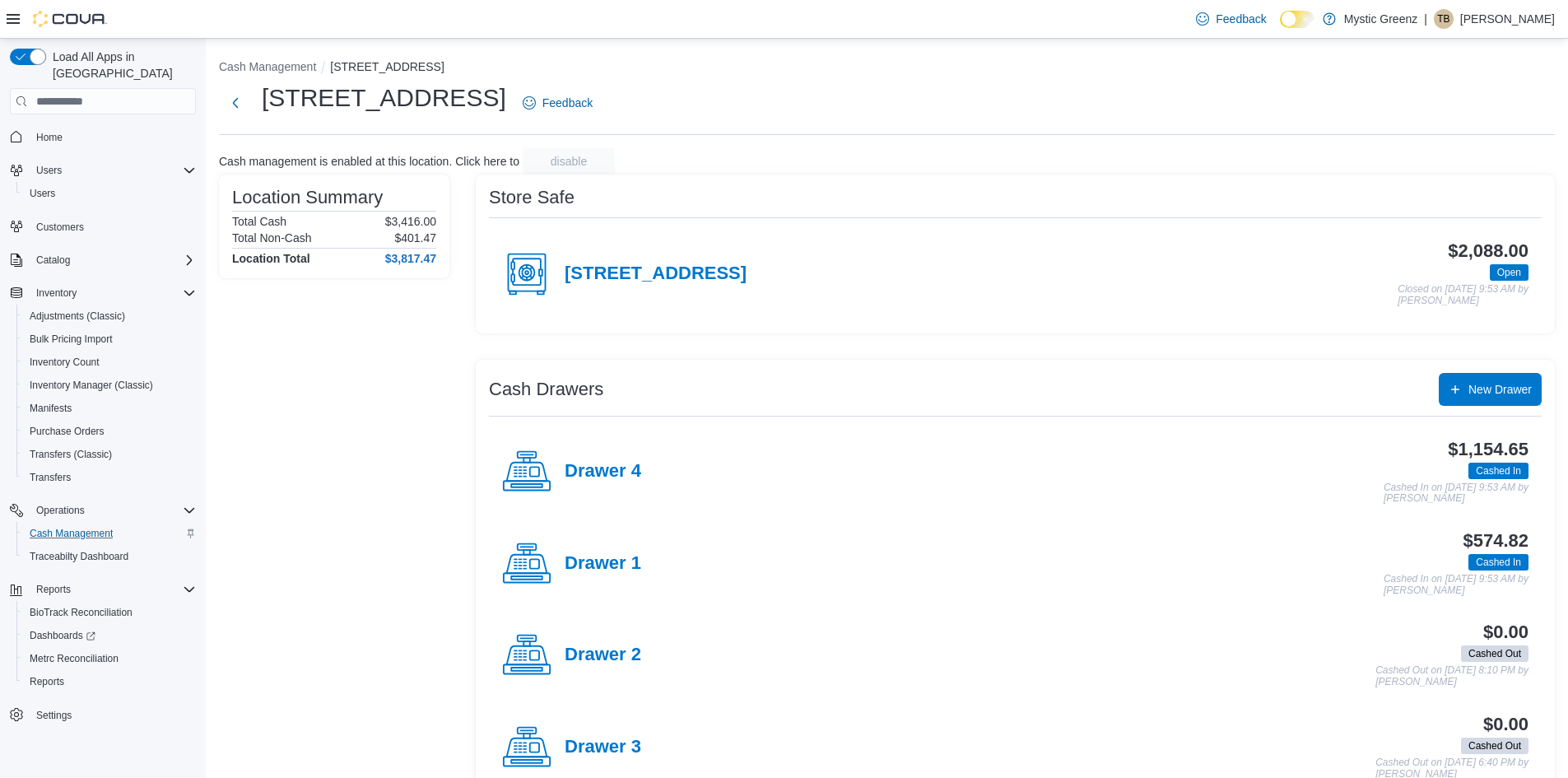
click at [75, 126] on span "Home" at bounding box center [112, 137] width 166 height 21
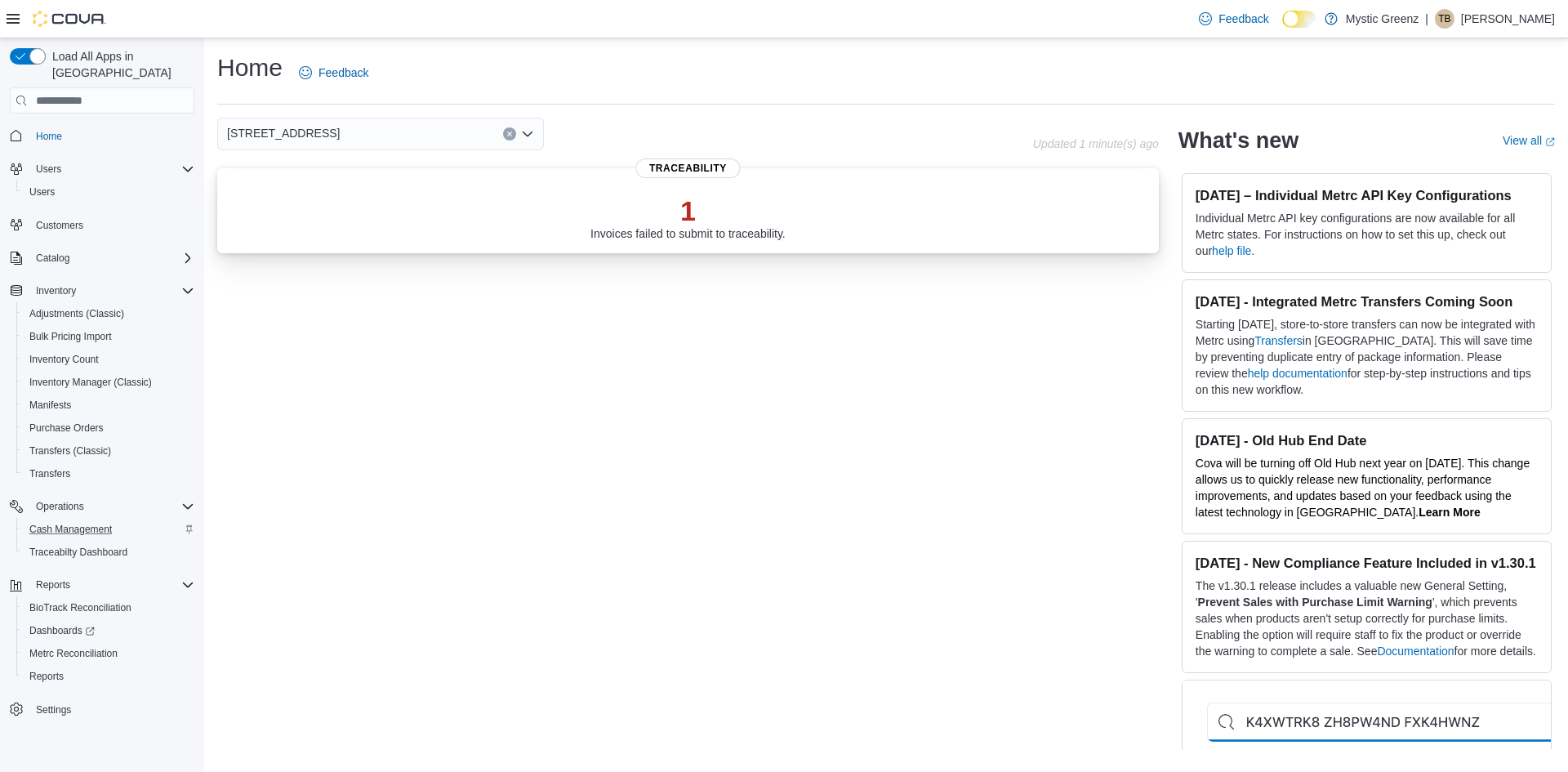
click at [674, 205] on p "1" at bounding box center [688, 210] width 195 height 33
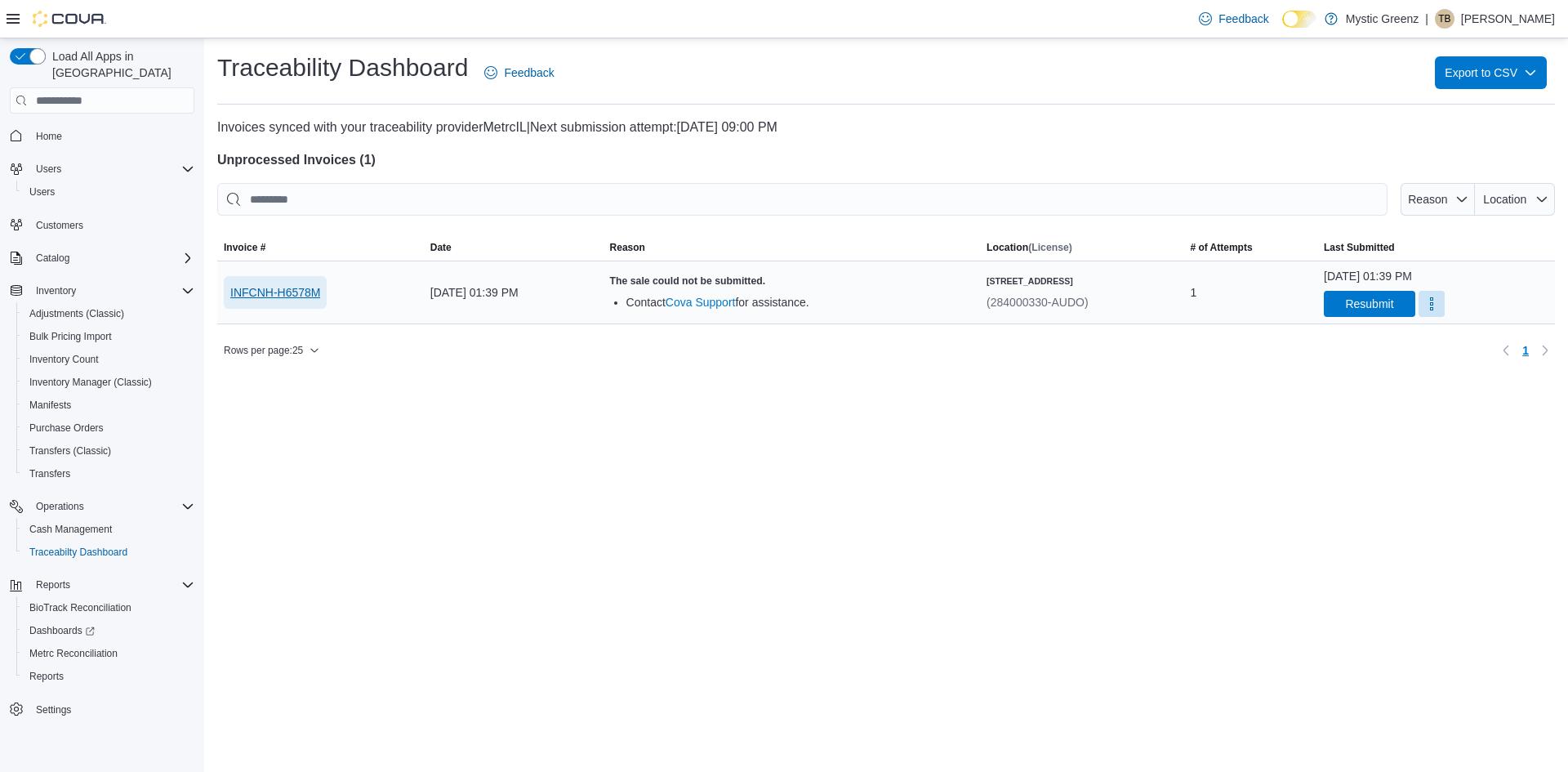
click at [304, 297] on span "INFCNH-H6578M" at bounding box center [275, 292] width 90 height 16
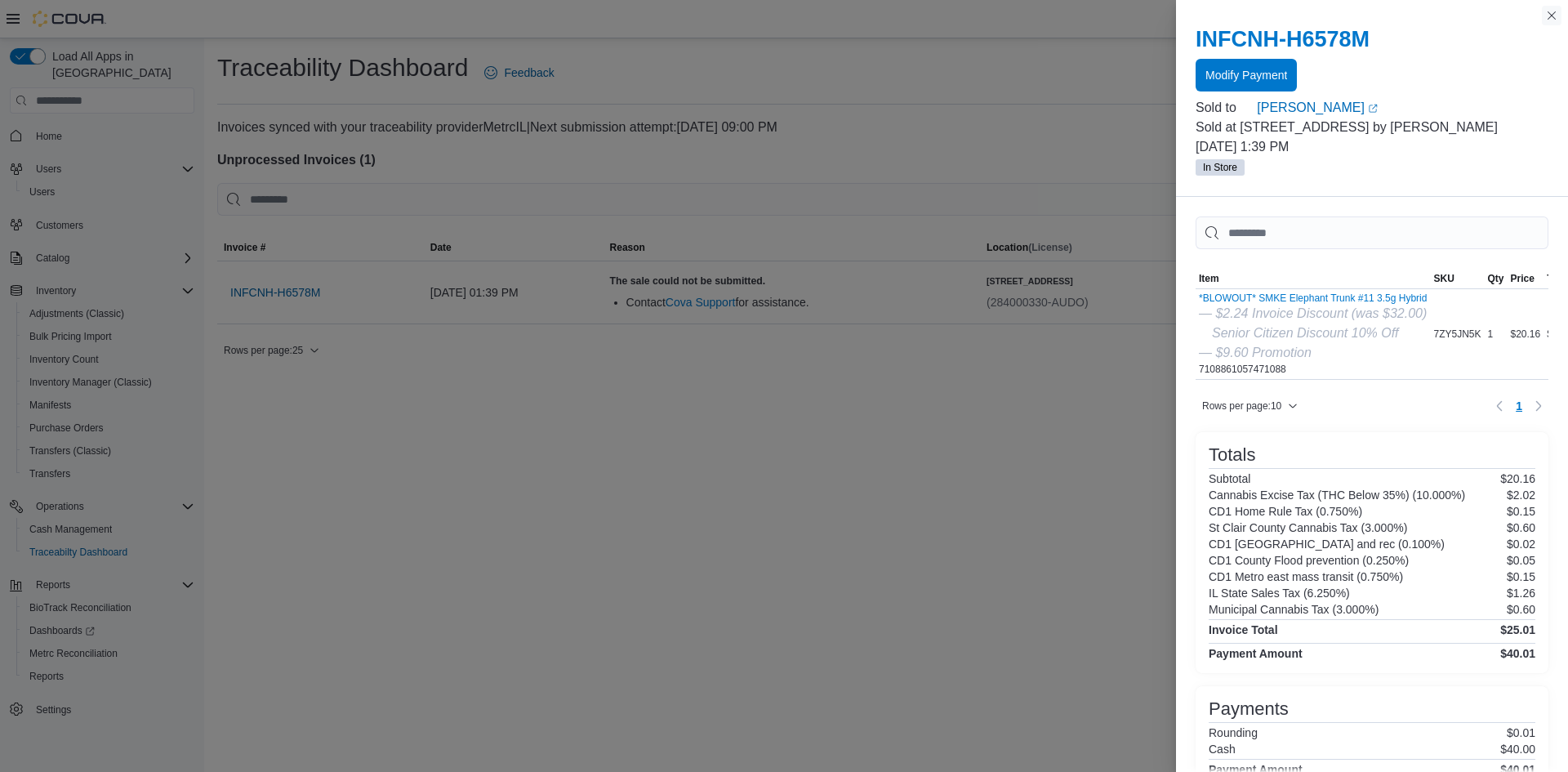
click at [1552, 22] on button "Close this dialog" at bounding box center [1552, 15] width 20 height 20
